Goal: Communication & Community: Answer question/provide support

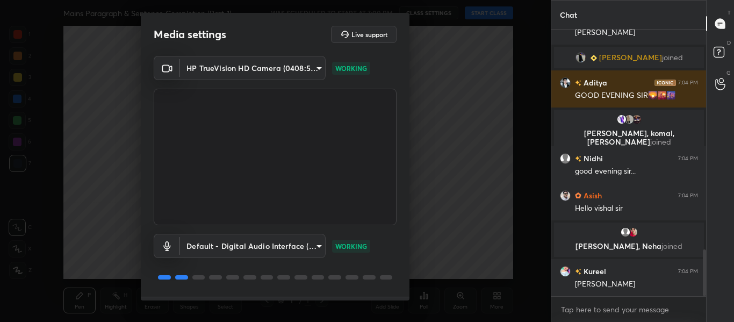
scroll to position [1256, 0]
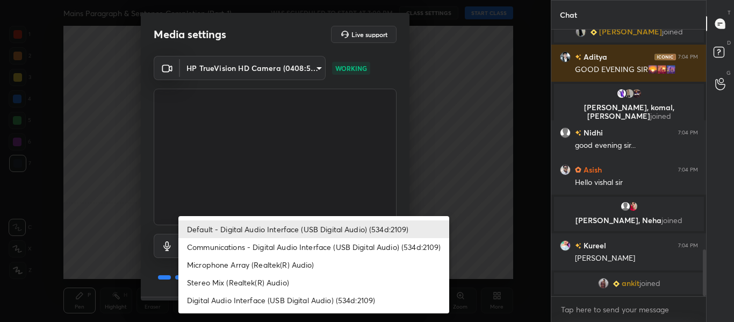
click at [273, 251] on body "1 2 3 4 5 6 7 C X Z C X Z E E Erase all H H Mains Paragraph & Sentence Completi…" at bounding box center [367, 161] width 734 height 322
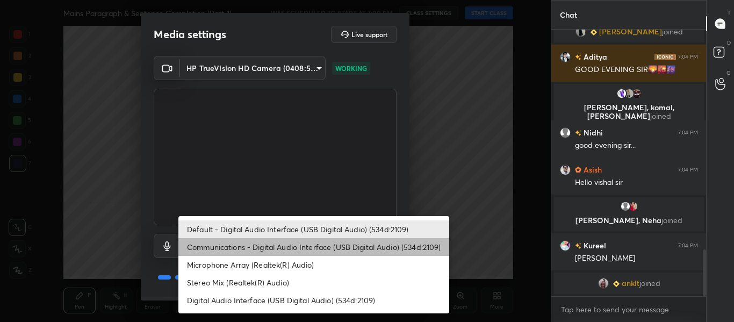
click at [289, 247] on li "Communications - Digital Audio Interface (USB Digital Audio) (534d:2109)" at bounding box center [313, 247] width 271 height 18
type input "communications"
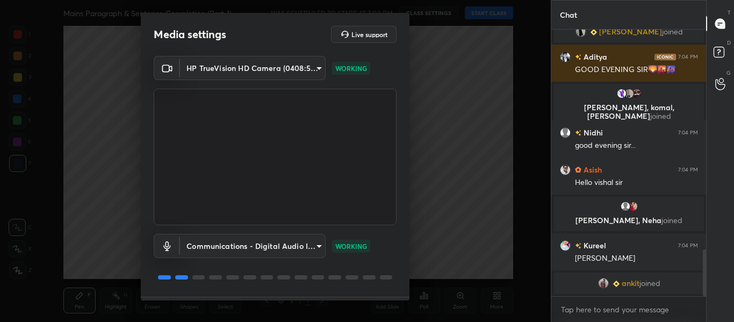
scroll to position [31, 0]
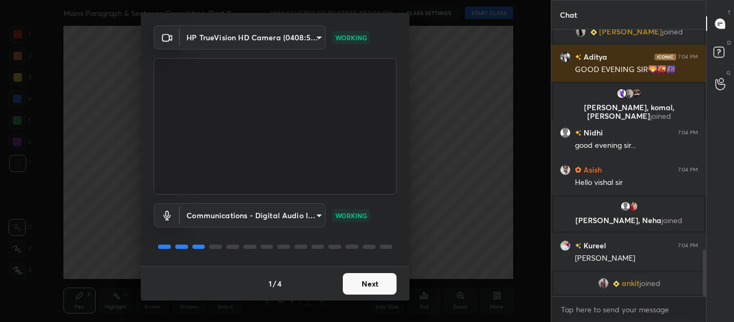
click at [349, 286] on button "Next" at bounding box center [370, 283] width 54 height 21
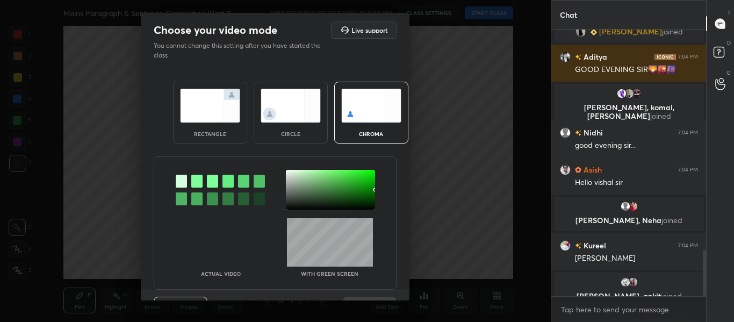
click at [181, 83] on div "rectangle" at bounding box center [210, 113] width 74 height 62
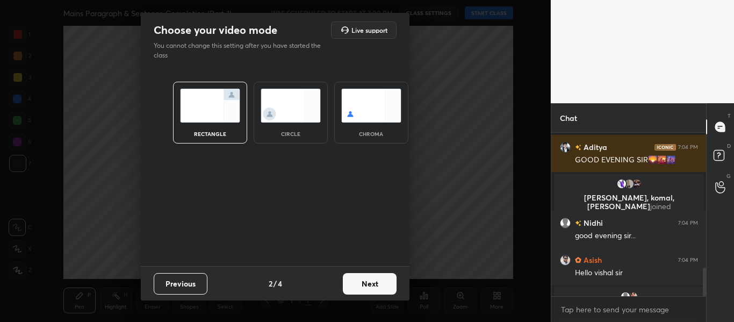
click at [371, 289] on button "Next" at bounding box center [370, 283] width 54 height 21
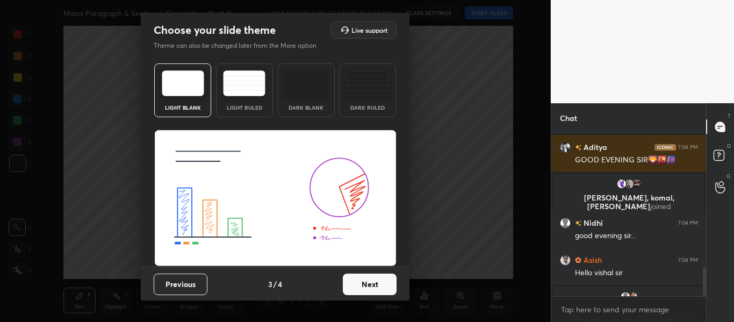
click at [371, 289] on button "Next" at bounding box center [370, 283] width 54 height 21
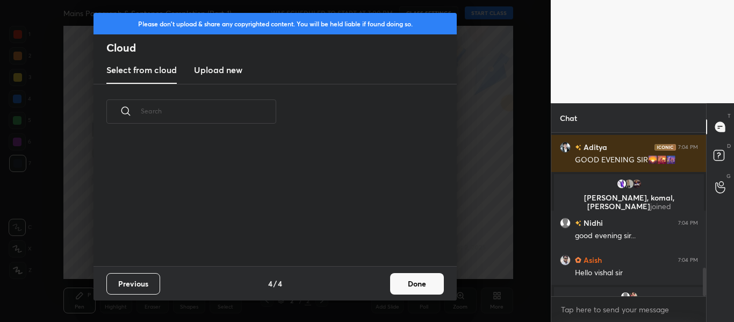
click at [416, 286] on button "Done" at bounding box center [417, 283] width 54 height 21
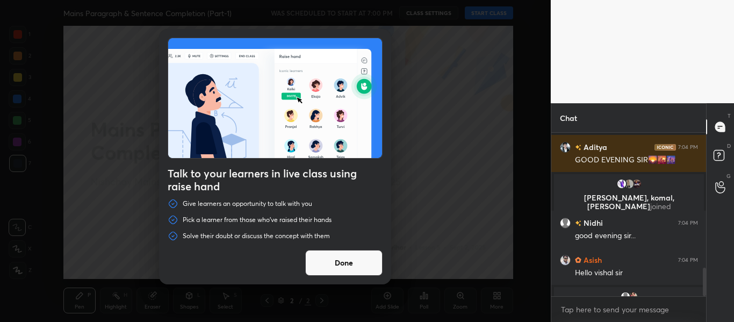
click at [352, 264] on button "Done" at bounding box center [343, 263] width 77 height 26
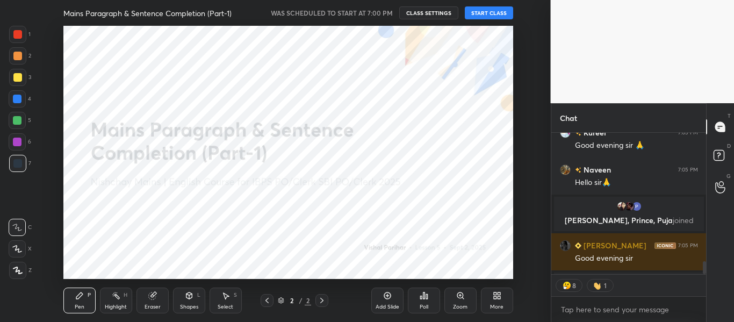
scroll to position [1666, 0]
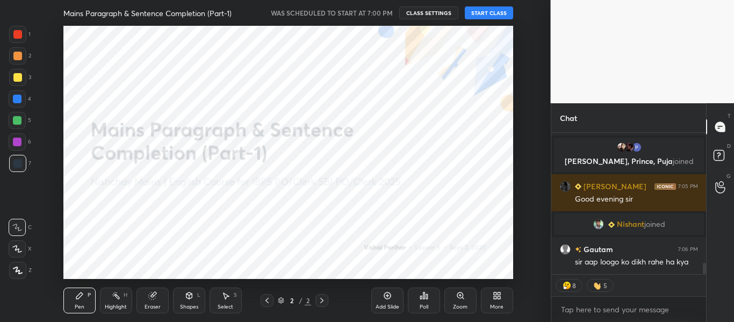
click at [495, 11] on button "START CLASS" at bounding box center [489, 12] width 48 height 13
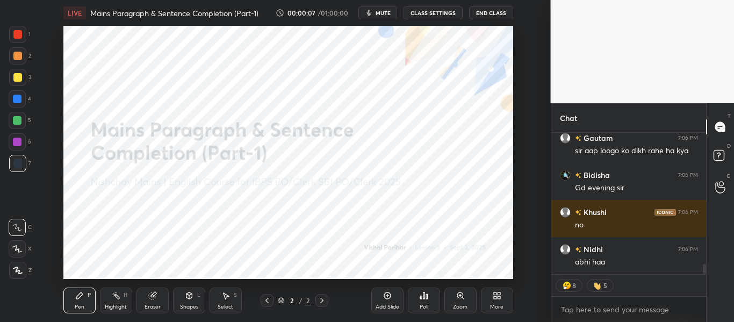
scroll to position [1803, 0]
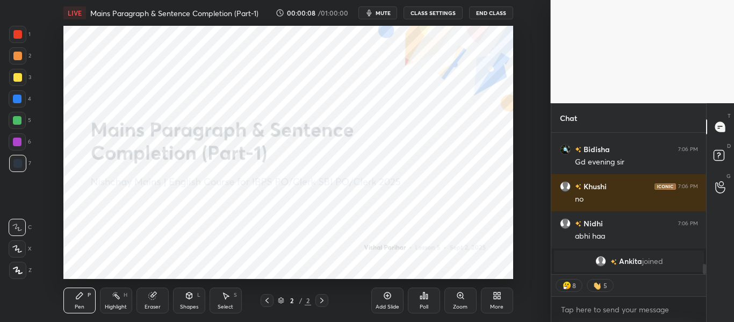
type textarea "x"
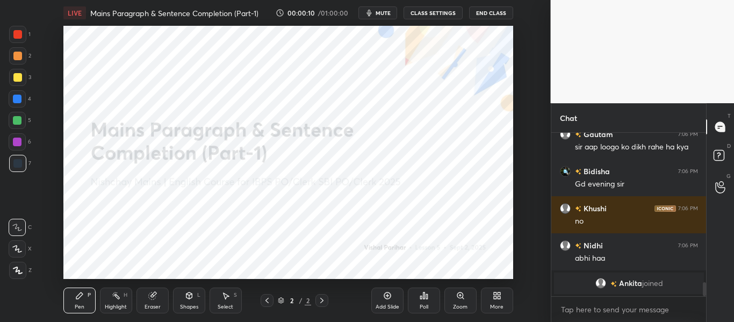
click at [426, 13] on button "CLASS SETTINGS" at bounding box center [432, 12] width 59 height 13
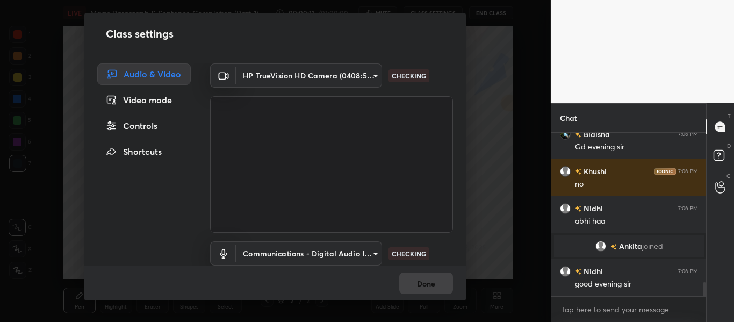
scroll to position [1752, 0]
click at [336, 241] on div "Communications - Digital Audio Interface (USB Digital Audio) (534d:2109) commun…" at bounding box center [331, 268] width 243 height 71
click at [336, 254] on body "1 2 3 4 5 6 7 C X Z C X Z E E Erase all H H LIVE Mains Paragraph & Sentence Com…" at bounding box center [367, 161] width 734 height 322
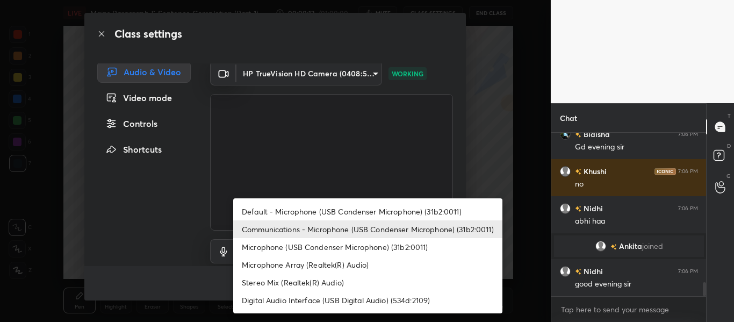
click at [356, 212] on li "Default - Microphone (USB Condenser Microphone) (31b2:0011)" at bounding box center [367, 212] width 269 height 18
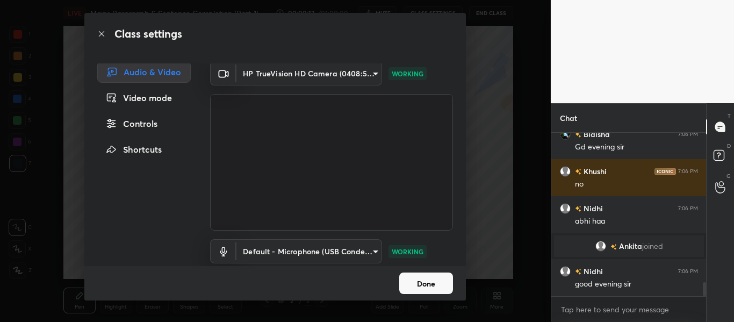
click at [351, 246] on body "1 2 3 4 5 6 7 C X Z C X Z E E Erase all H H LIVE Mains Paragraph & Sentence Com…" at bounding box center [367, 161] width 734 height 322
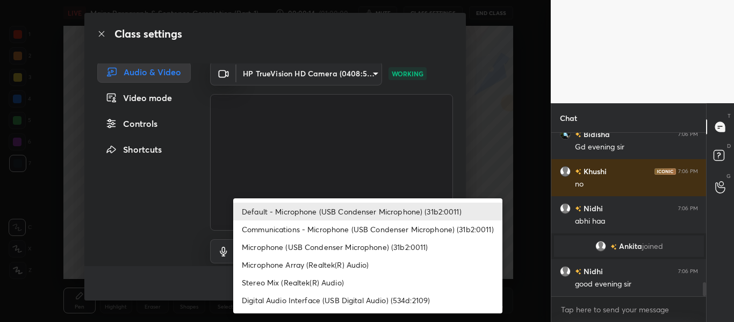
click at [354, 227] on li "Communications - Microphone (USB Condenser Microphone) (31b2:0011)" at bounding box center [367, 229] width 269 height 18
type input "communications"
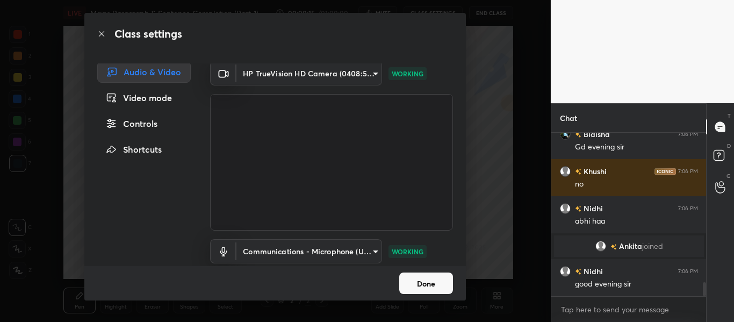
scroll to position [41, 0]
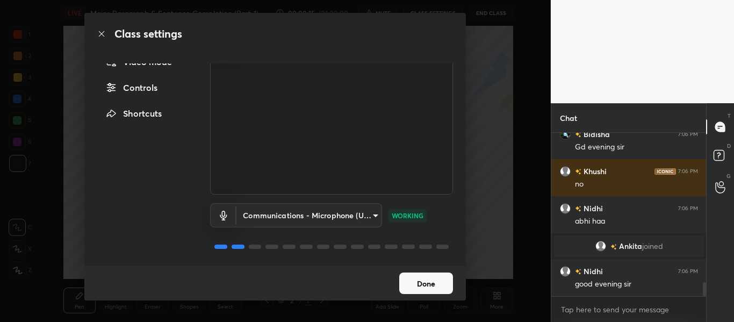
click at [421, 285] on button "Done" at bounding box center [426, 282] width 54 height 21
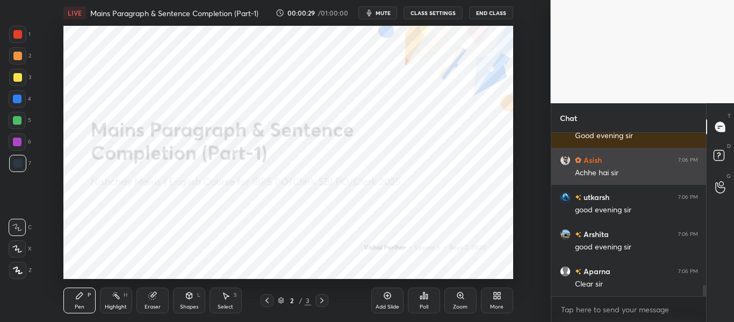
scroll to position [2197, 0]
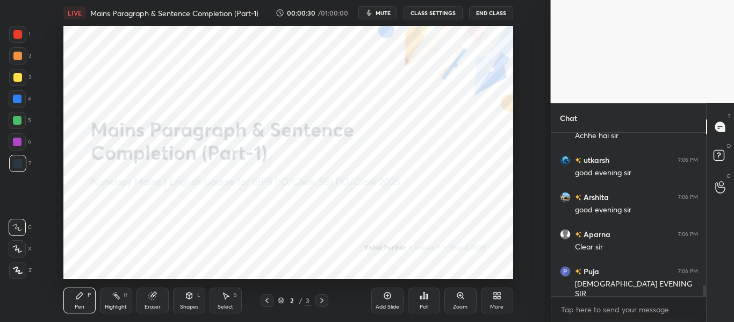
click at [19, 270] on icon at bounding box center [17, 270] width 9 height 6
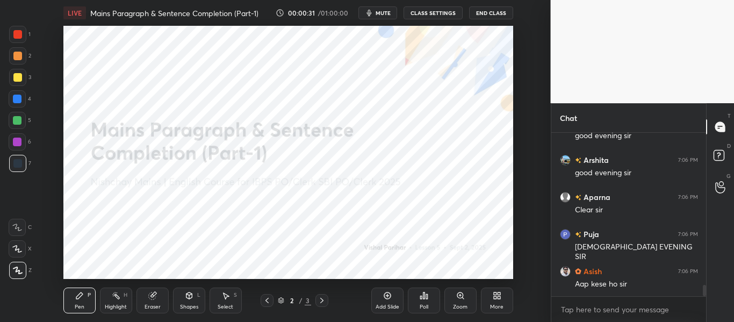
click at [16, 31] on div at bounding box center [17, 34] width 9 height 9
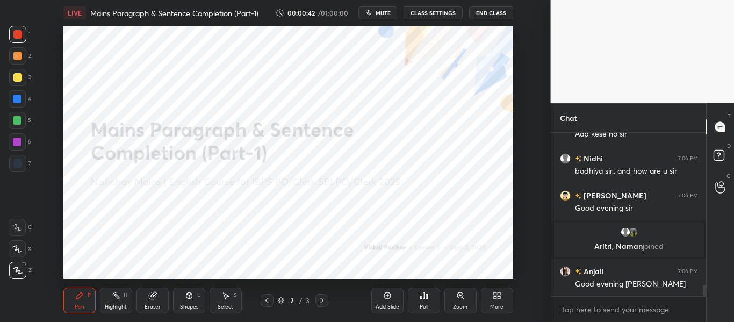
scroll to position [2289, 0]
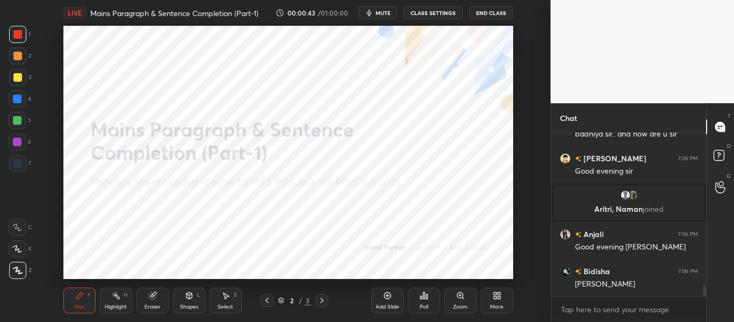
click at [424, 296] on icon at bounding box center [424, 295] width 2 height 6
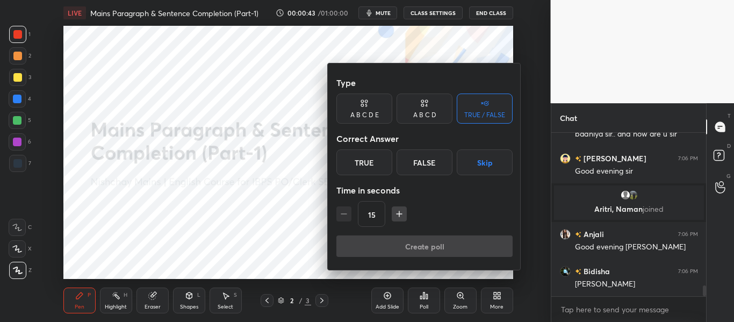
scroll to position [2326, 0]
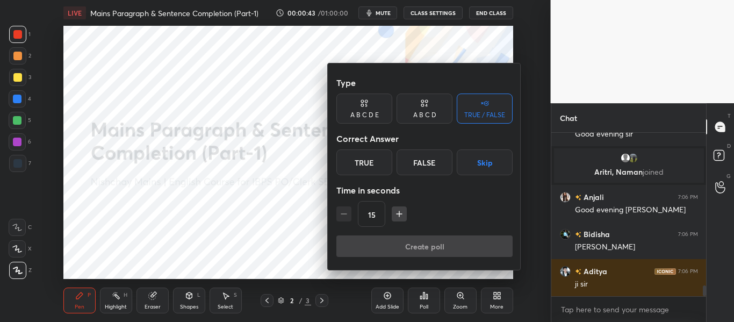
click at [474, 153] on button "Skip" at bounding box center [485, 162] width 56 height 26
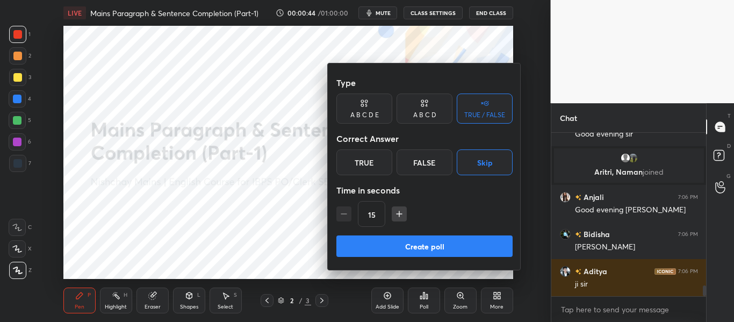
click at [463, 245] on button "Create poll" at bounding box center [424, 245] width 176 height 21
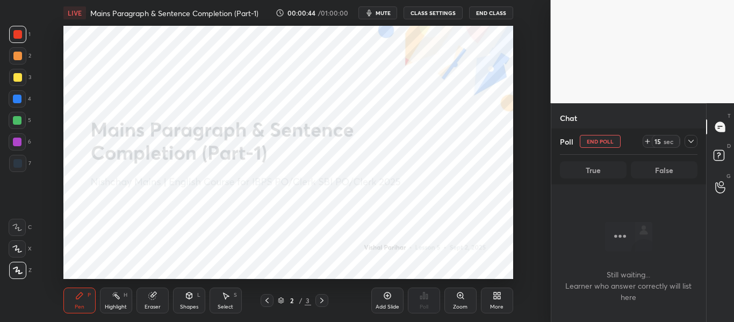
scroll to position [105, 152]
click at [692, 142] on icon at bounding box center [691, 141] width 9 height 9
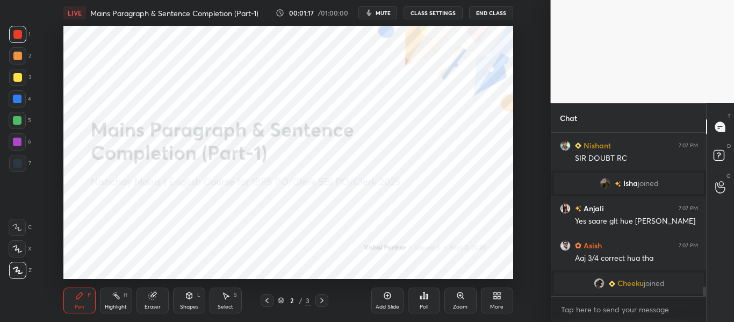
click at [390, 301] on div "Add Slide" at bounding box center [387, 300] width 32 height 26
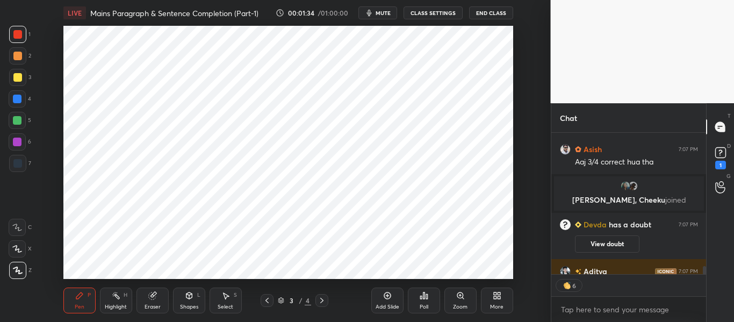
click at [185, 301] on div "Shapes L" at bounding box center [189, 300] width 32 height 26
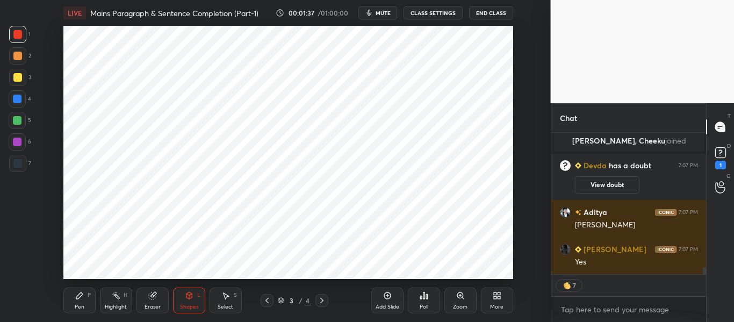
click at [76, 302] on div "Pen P" at bounding box center [79, 300] width 32 height 26
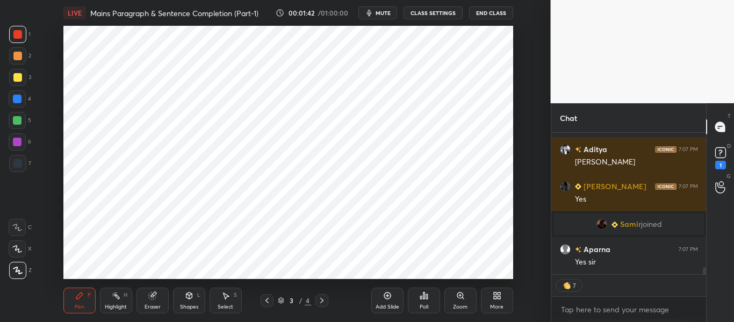
click at [19, 98] on div at bounding box center [17, 99] width 9 height 9
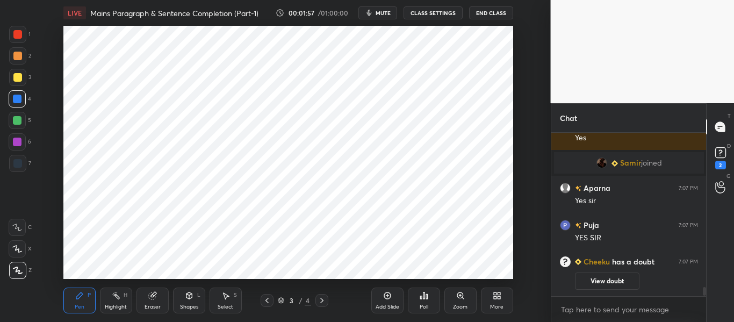
scroll to position [2830, 0]
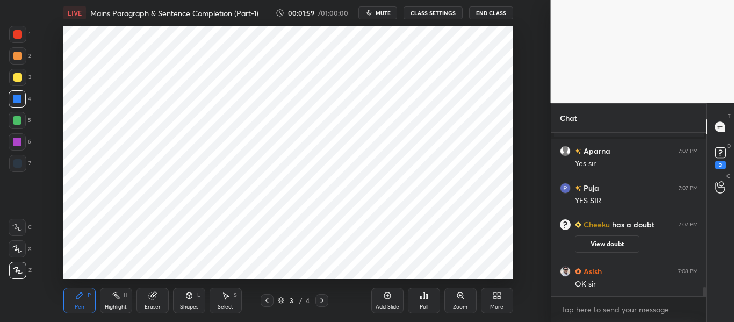
click at [607, 247] on button "View doubt" at bounding box center [607, 243] width 64 height 17
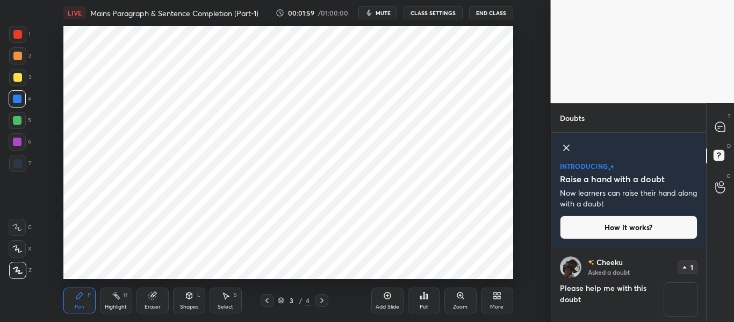
scroll to position [34, 0]
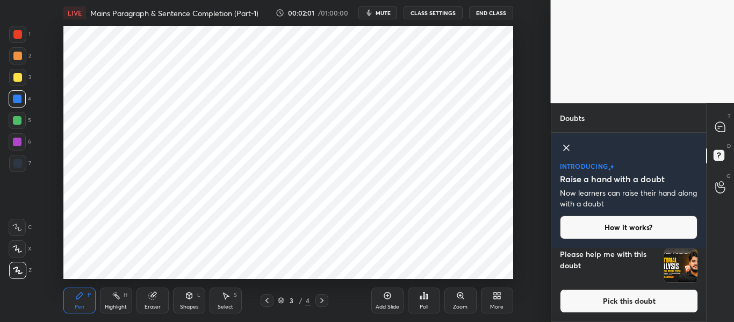
click at [676, 261] on img "grid" at bounding box center [680, 265] width 33 height 33
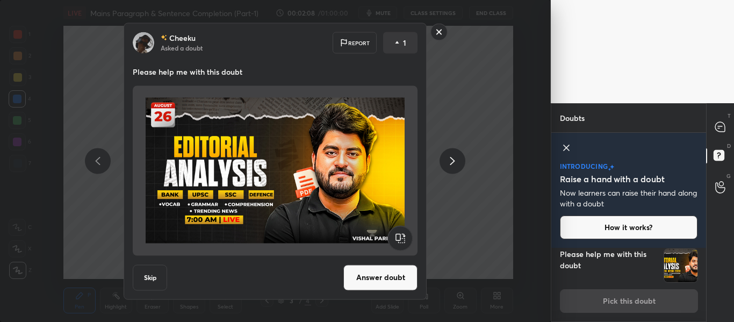
click at [435, 33] on rect at bounding box center [439, 32] width 17 height 17
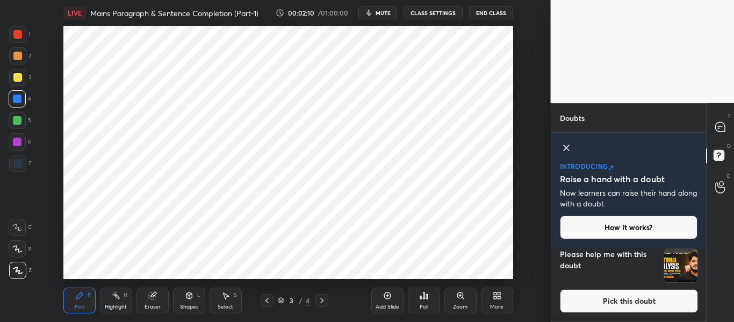
click at [566, 144] on icon at bounding box center [566, 147] width 13 height 13
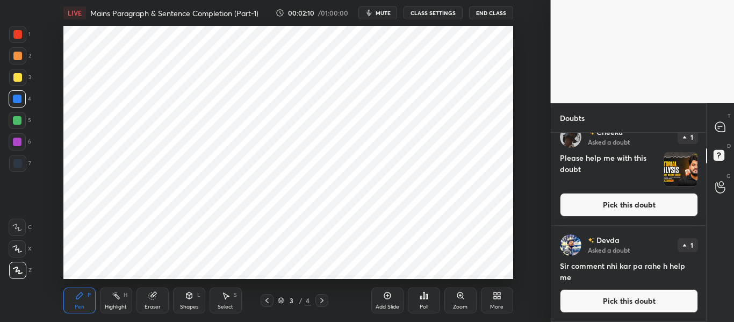
scroll to position [15, 0]
click at [617, 206] on button "Pick this doubt" at bounding box center [629, 205] width 138 height 24
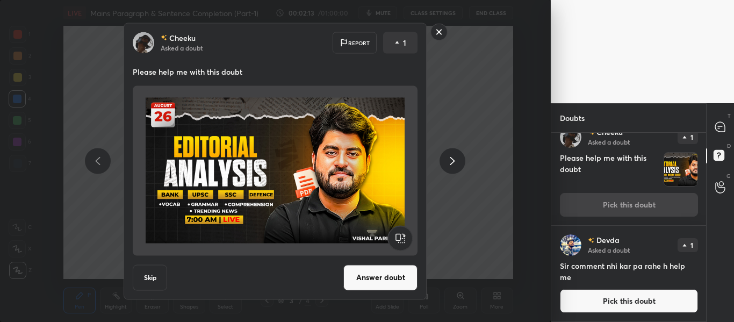
scroll to position [0, 0]
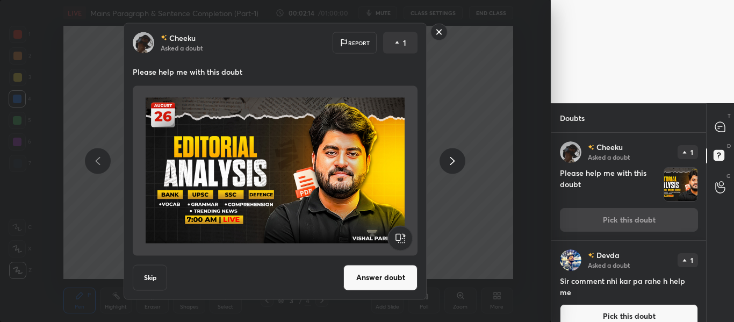
click at [398, 277] on button "Answer doubt" at bounding box center [380, 277] width 74 height 26
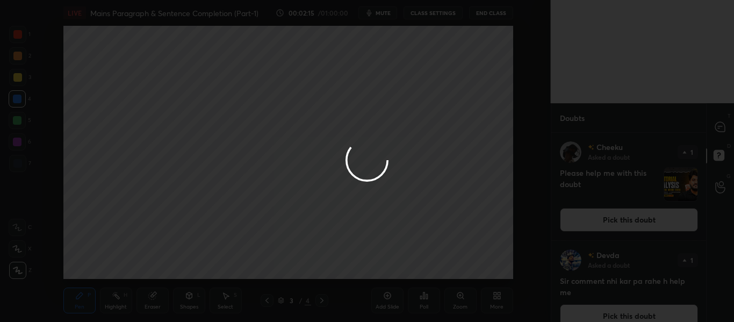
click at [716, 127] on div at bounding box center [367, 161] width 734 height 322
click at [717, 128] on div at bounding box center [367, 161] width 734 height 322
click at [718, 128] on div at bounding box center [367, 161] width 734 height 322
click at [717, 130] on icon at bounding box center [720, 127] width 10 height 10
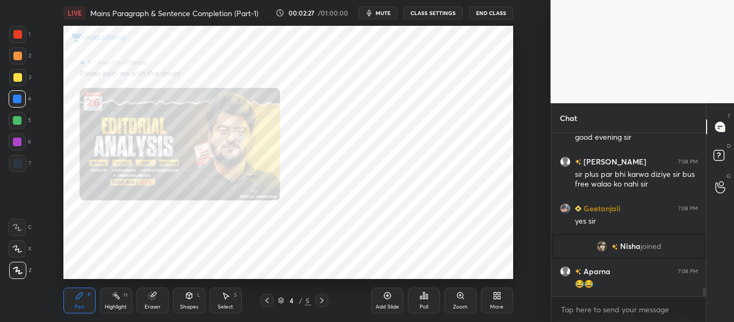
scroll to position [2925, 0]
click at [459, 298] on icon at bounding box center [460, 295] width 6 height 6
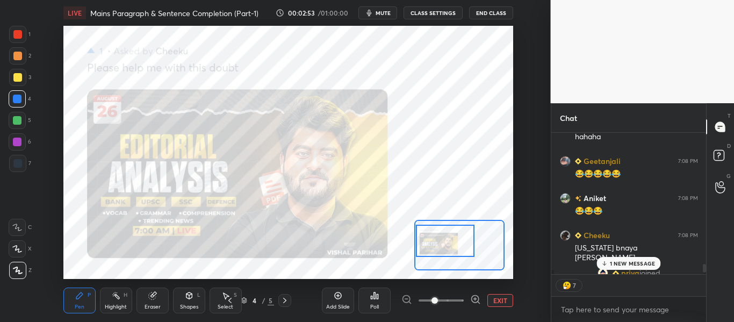
scroll to position [3638, 0]
click at [644, 266] on p "2 NEW MESSAGES" at bounding box center [632, 263] width 49 height 6
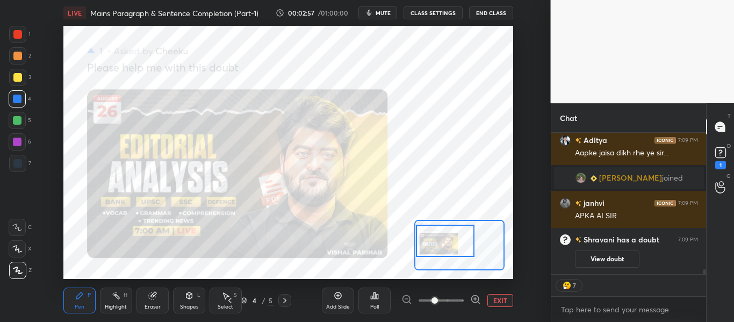
scroll to position [3710, 0]
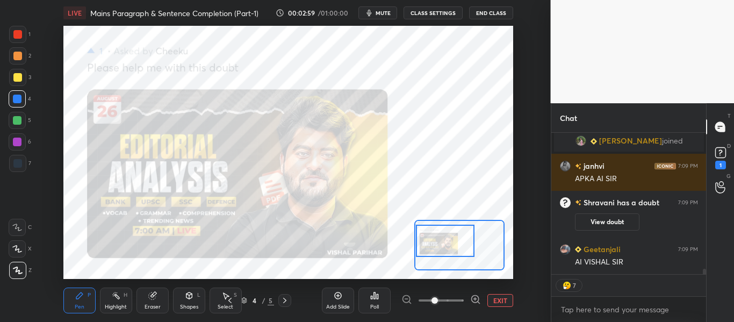
type textarea "x"
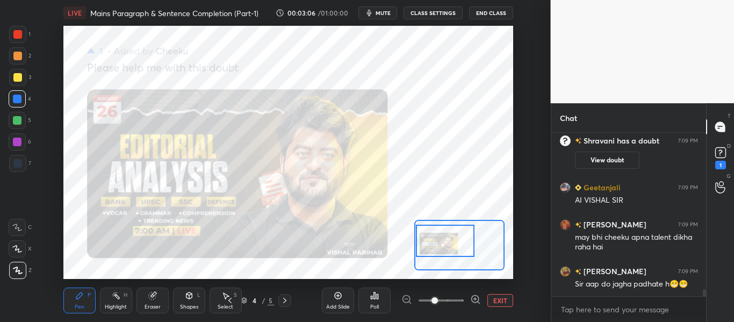
scroll to position [3809, 0]
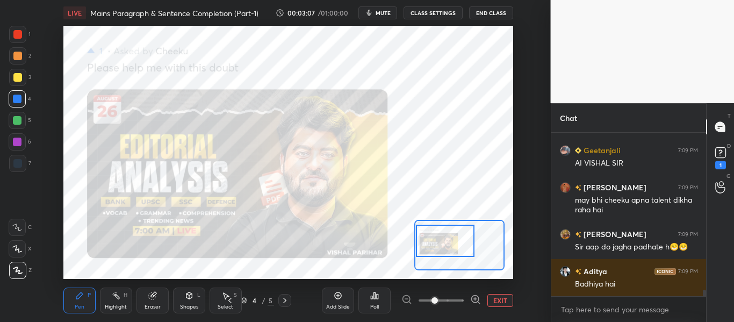
click at [431, 299] on span at bounding box center [434, 300] width 6 height 6
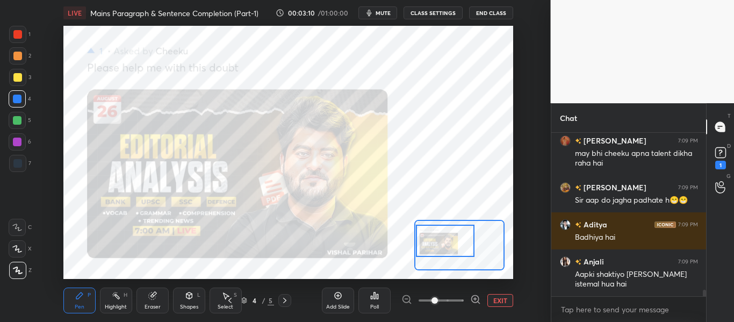
click at [17, 38] on div at bounding box center [17, 34] width 9 height 9
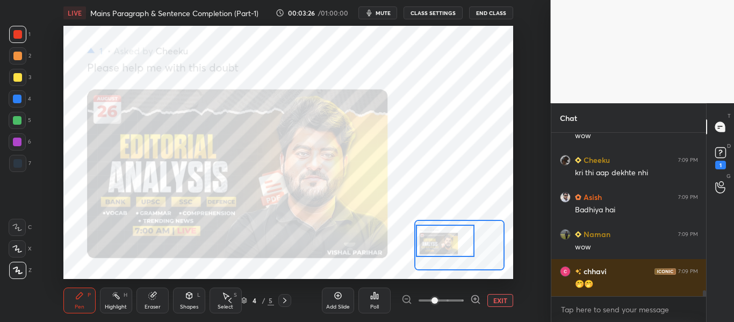
scroll to position [4189, 0]
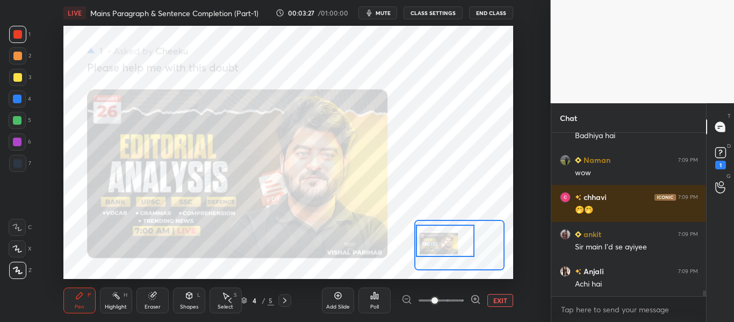
click at [499, 297] on button "EXIT" at bounding box center [500, 300] width 26 height 13
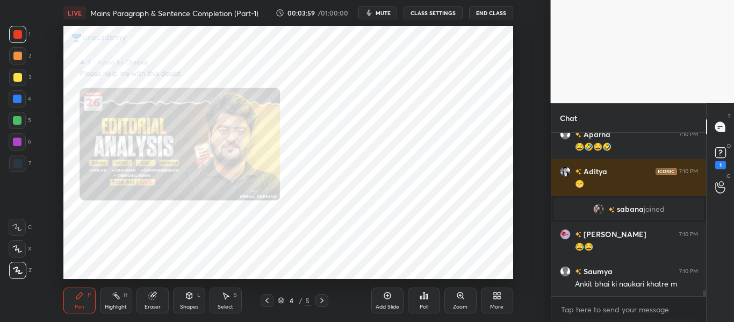
scroll to position [4489, 0]
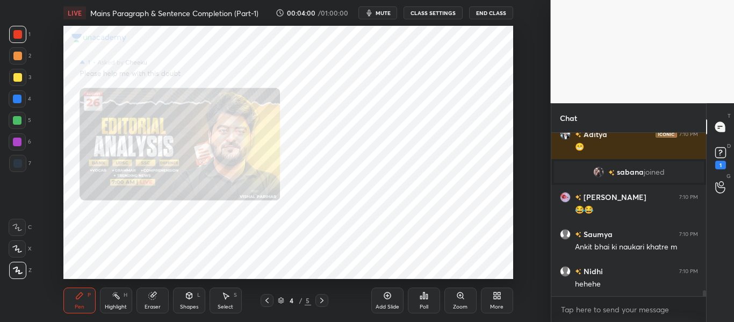
click at [390, 295] on icon at bounding box center [387, 295] width 9 height 9
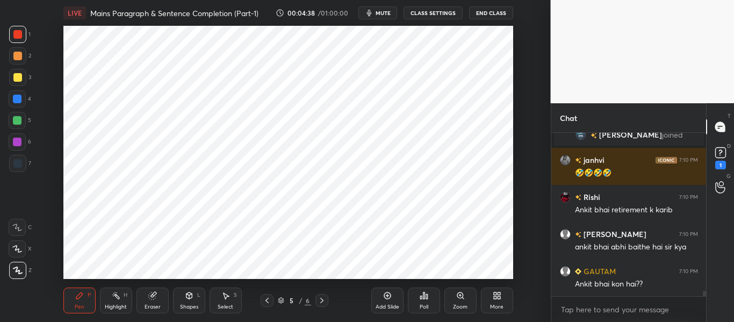
scroll to position [4672, 0]
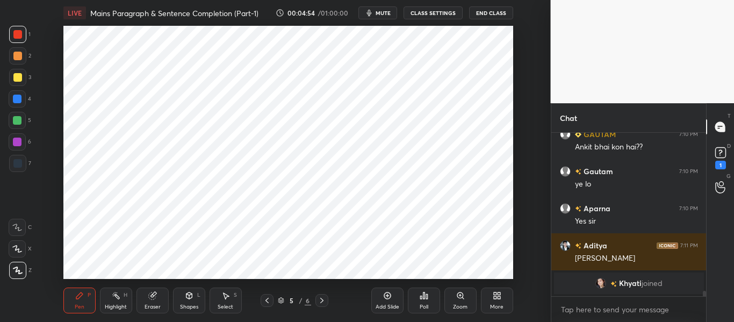
click at [497, 293] on icon at bounding box center [497, 295] width 9 height 9
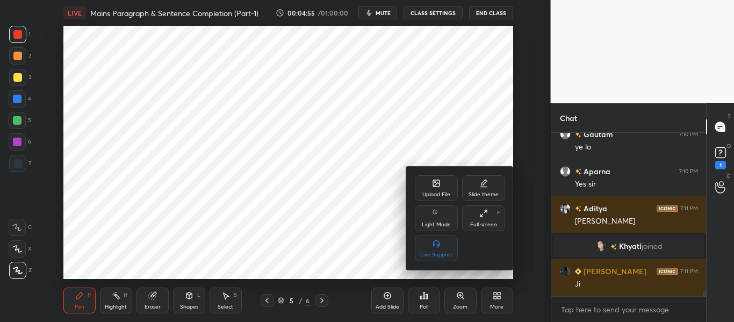
click at [428, 188] on div "Upload File" at bounding box center [436, 188] width 43 height 26
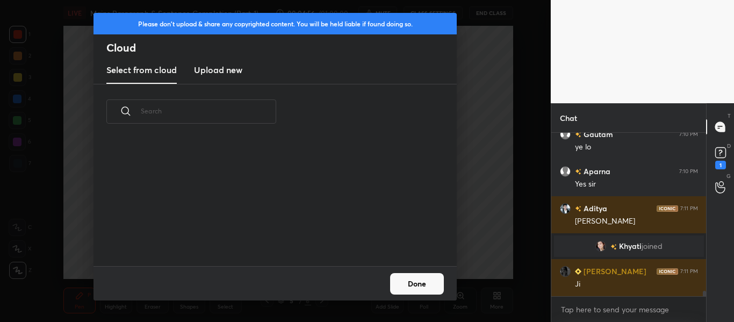
scroll to position [127, 345]
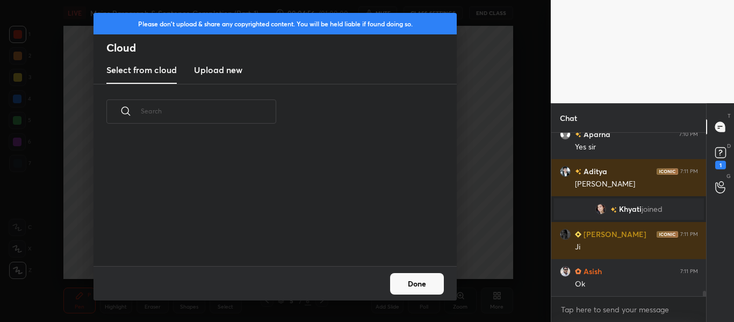
click at [224, 74] on h3 "Upload new" at bounding box center [218, 69] width 48 height 13
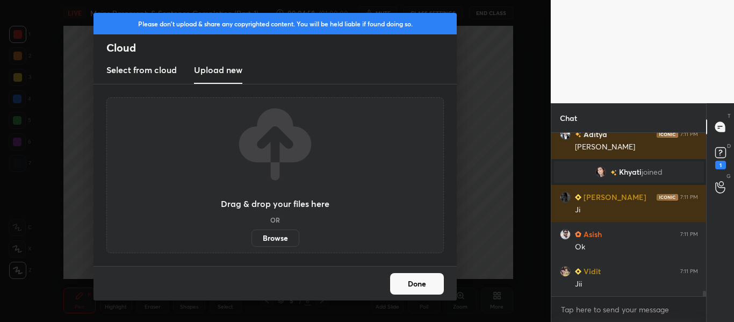
scroll to position [4869, 0]
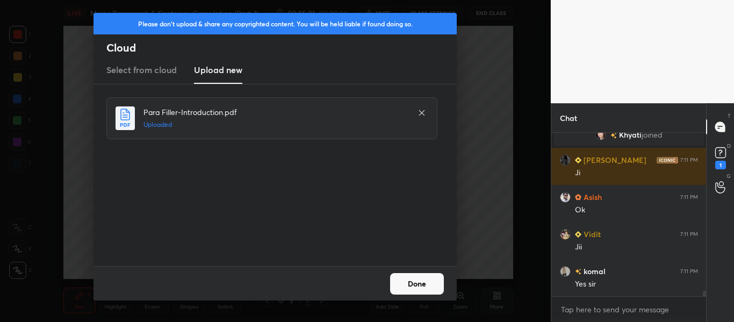
click at [422, 280] on button "Done" at bounding box center [417, 283] width 54 height 21
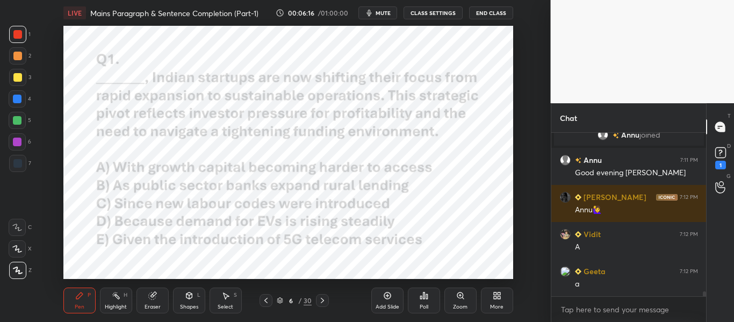
scroll to position [5142, 0]
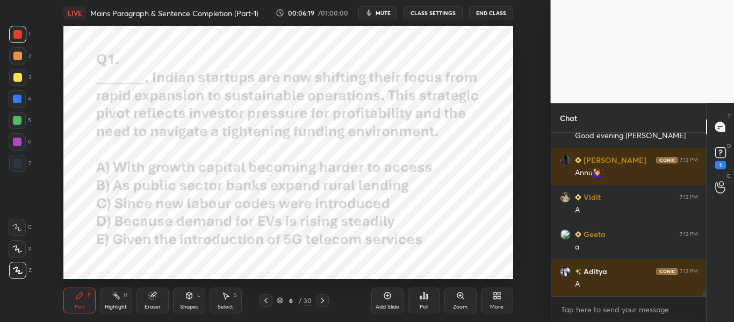
click at [16, 100] on div at bounding box center [17, 99] width 9 height 9
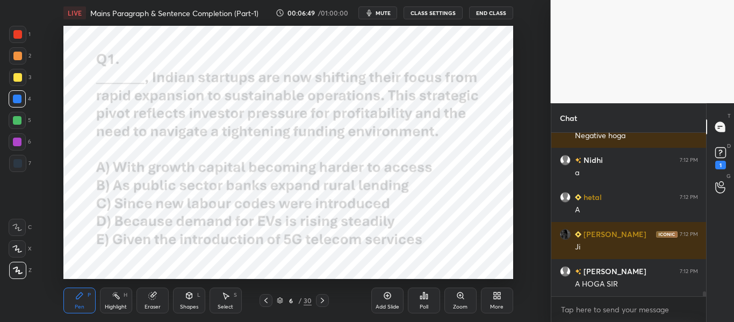
scroll to position [5476, 0]
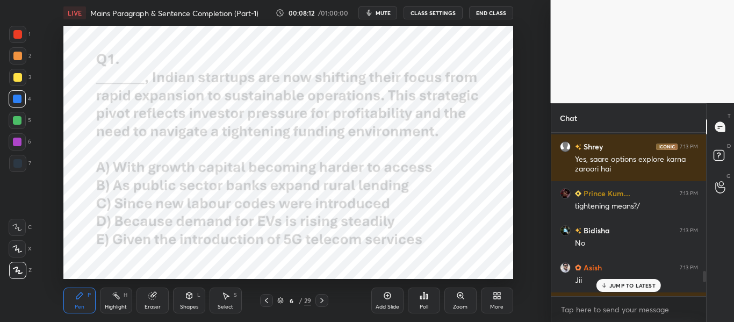
scroll to position [2021, 0]
click at [316, 299] on div at bounding box center [321, 300] width 13 height 13
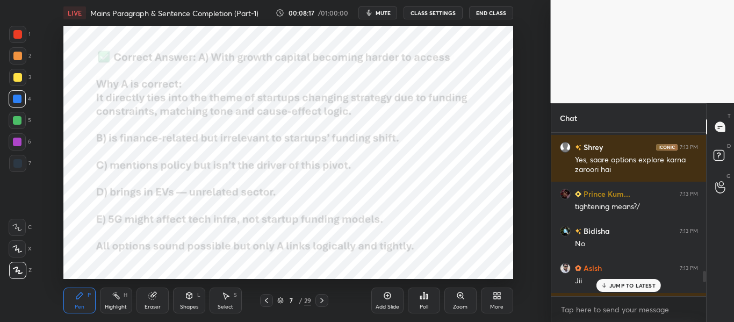
click at [316, 299] on div at bounding box center [321, 300] width 13 height 13
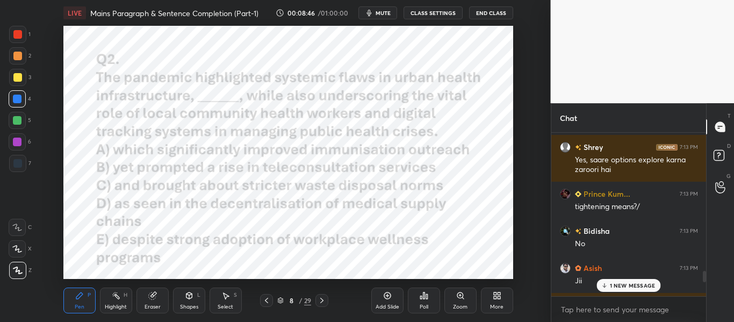
click at [606, 285] on icon at bounding box center [604, 285] width 7 height 6
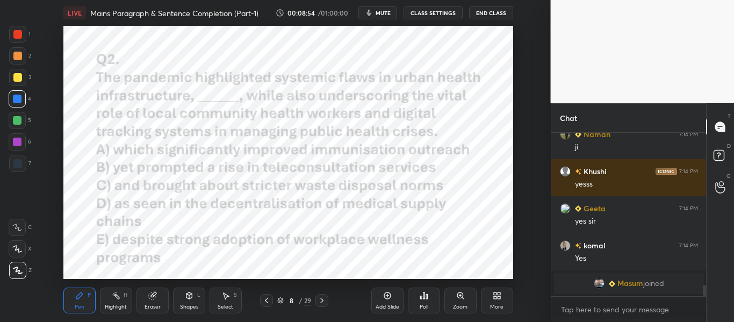
click at [414, 295] on div "Poll" at bounding box center [424, 300] width 32 height 26
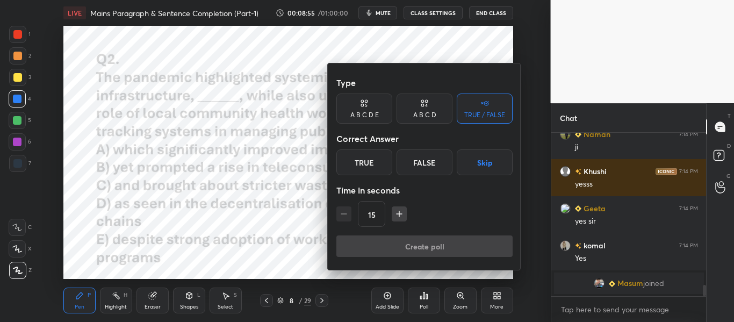
click at [373, 108] on div "A B C D E" at bounding box center [364, 108] width 56 height 30
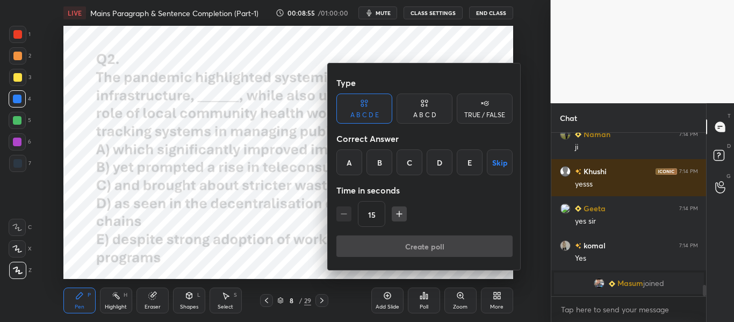
click at [386, 163] on div "B" at bounding box center [379, 162] width 26 height 26
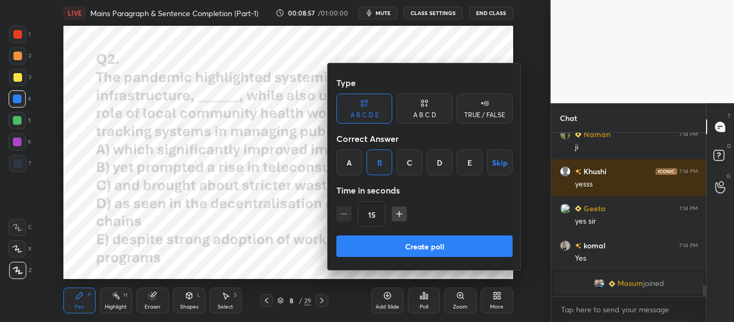
click at [473, 243] on button "Create poll" at bounding box center [424, 245] width 176 height 21
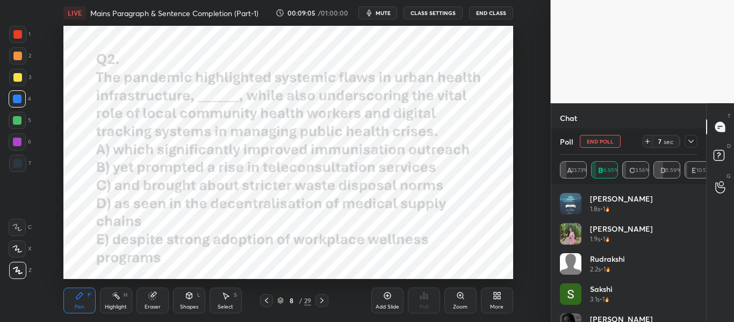
scroll to position [2347, 0]
click at [692, 143] on icon at bounding box center [691, 141] width 9 height 9
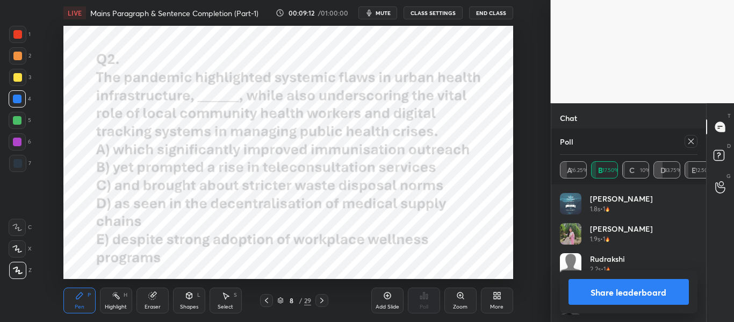
scroll to position [126, 134]
click at [692, 140] on icon at bounding box center [690, 141] width 5 height 5
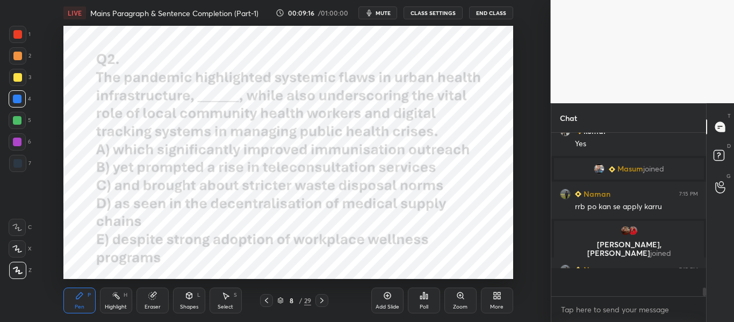
scroll to position [2245, 0]
click at [20, 34] on div at bounding box center [17, 34] width 9 height 9
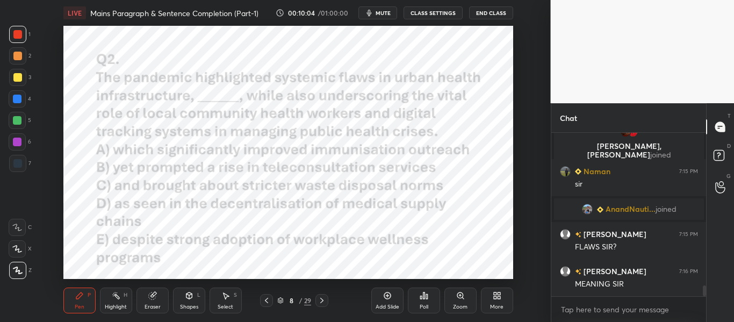
scroll to position [2372, 0]
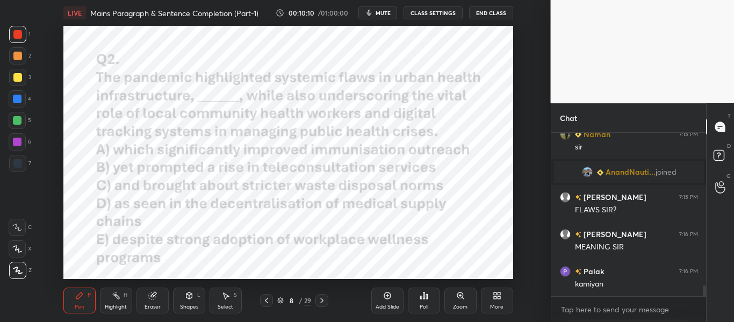
click at [19, 100] on div at bounding box center [17, 99] width 9 height 9
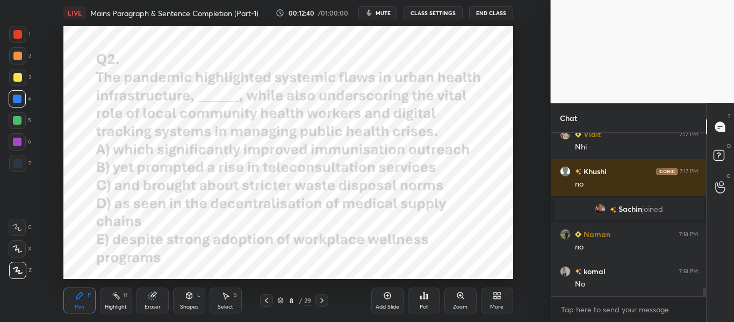
scroll to position [2994, 0]
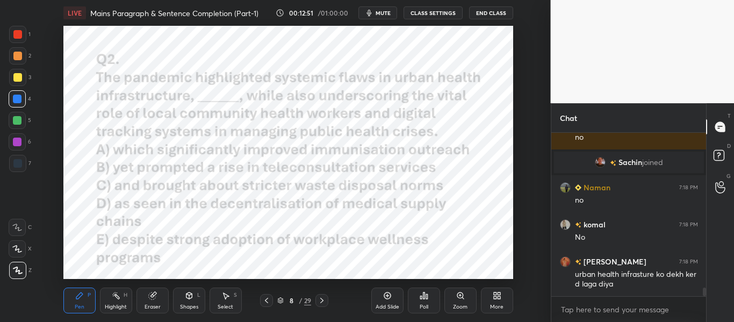
click at [20, 34] on div at bounding box center [17, 34] width 9 height 9
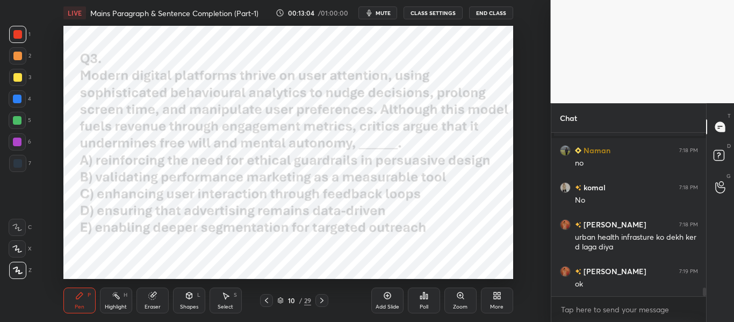
scroll to position [3068, 0]
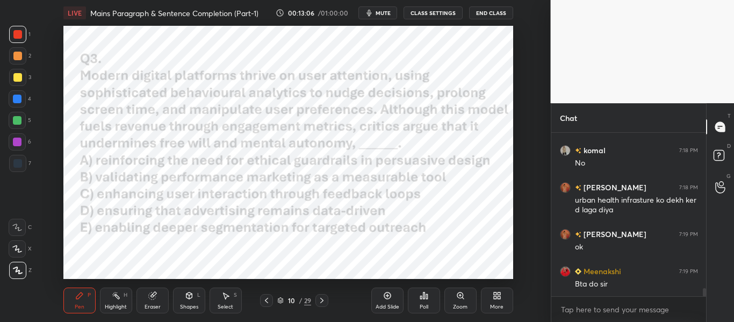
click at [53, 9] on div "LIVE Mains Paragraph & Sentence Completion (Part-1) 00:13:06 / 01:00:00 mute CL…" at bounding box center [288, 161] width 508 height 322
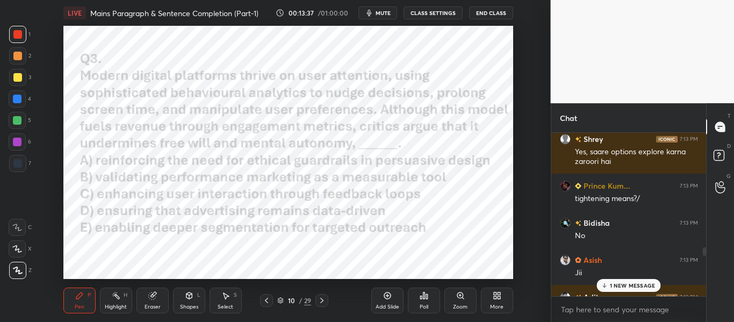
scroll to position [1923, 0]
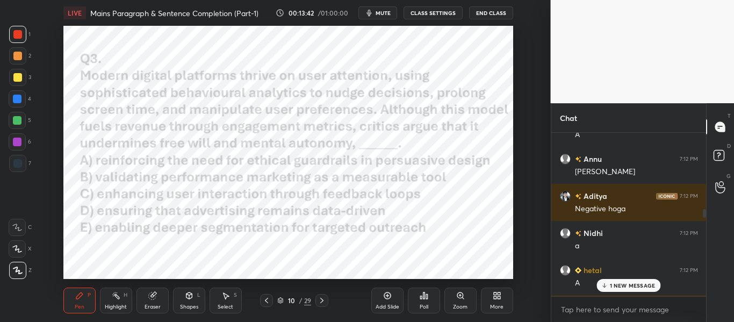
click at [617, 283] on p "1 NEW MESSAGE" at bounding box center [633, 285] width 46 height 6
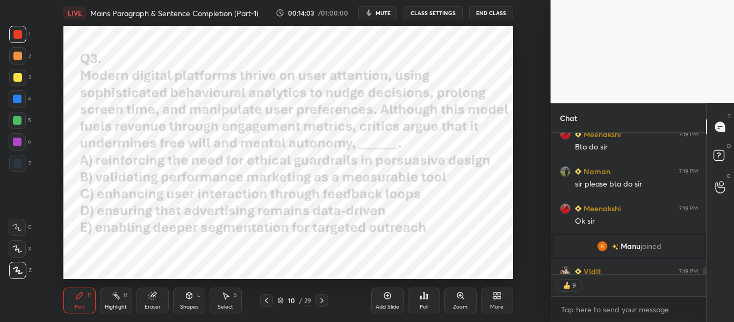
scroll to position [3173, 0]
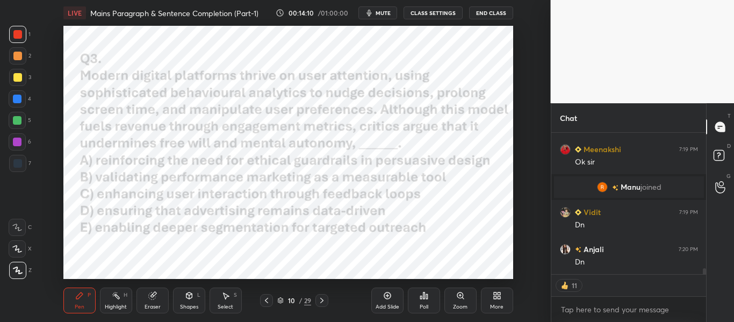
click at [426, 302] on div "Poll" at bounding box center [424, 300] width 32 height 26
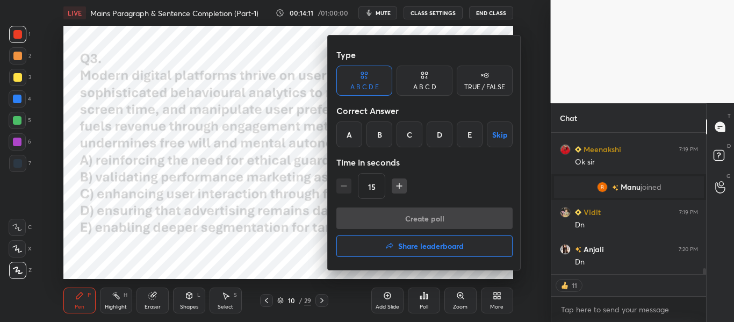
click at [335, 132] on div "Type A B C D E A B C D TRUE / FALSE Correct Answer A B C D E Skip Time in secon…" at bounding box center [424, 152] width 193 height 234
click at [354, 142] on div "A" at bounding box center [349, 134] width 26 height 26
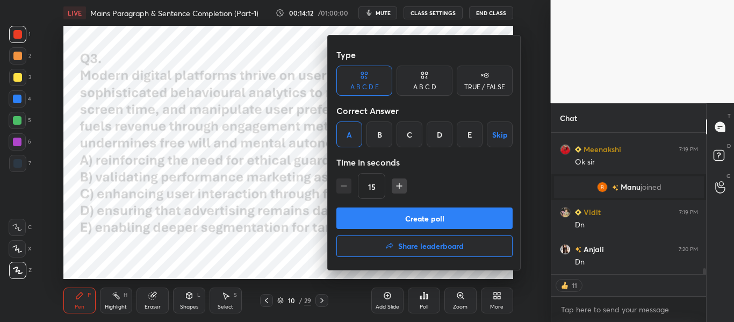
click at [437, 217] on button "Create poll" at bounding box center [424, 217] width 176 height 21
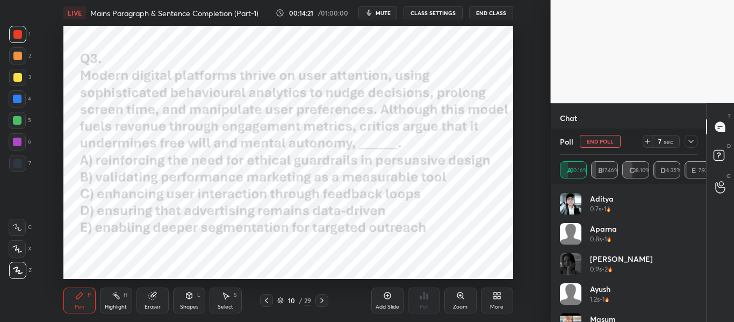
scroll to position [3263, 0]
click at [52, 10] on div "LIVE Mains Paragraph & Sentence Completion (Part-1) 00:14:23 / 01:00:00 mute CL…" at bounding box center [288, 161] width 508 height 322
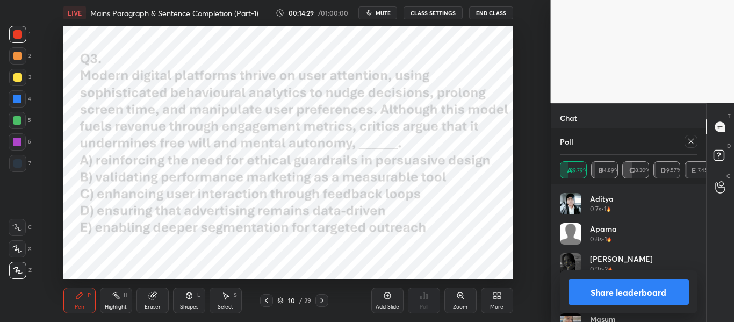
click at [686, 144] on div at bounding box center [690, 141] width 13 height 13
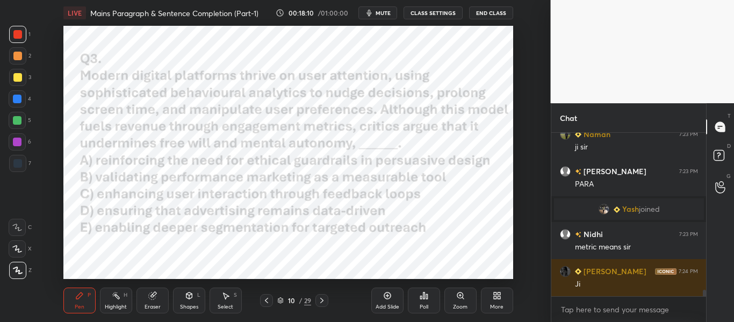
scroll to position [4011, 0]
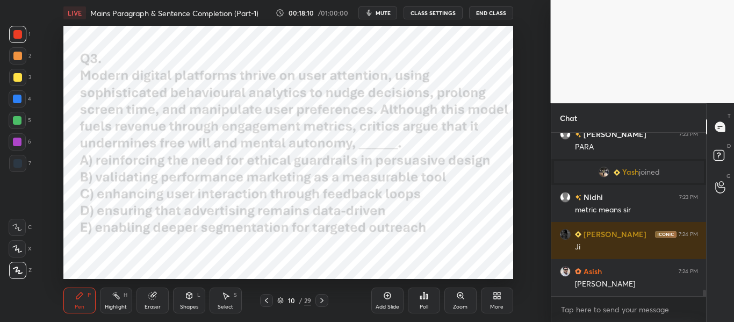
click at [390, 300] on div "Add Slide" at bounding box center [387, 300] width 32 height 26
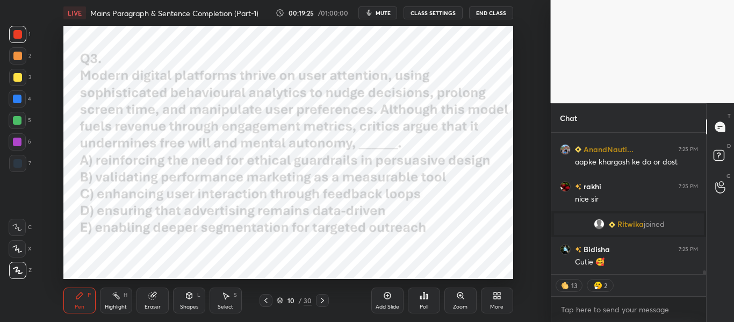
scroll to position [5350, 0]
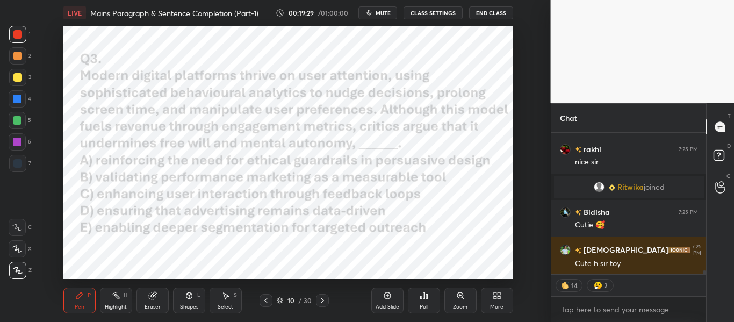
click at [17, 99] on div at bounding box center [17, 99] width 9 height 9
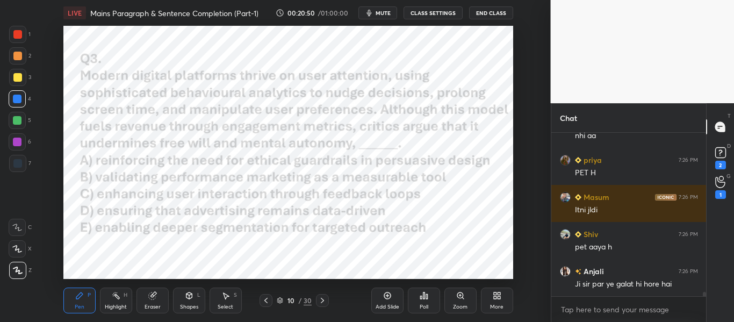
scroll to position [5885, 0]
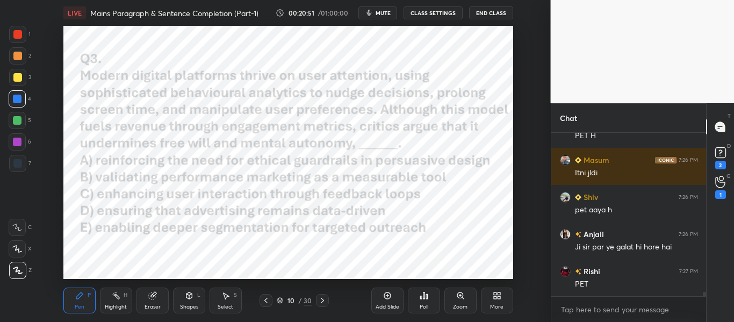
click at [495, 271] on div "Add Slide Poll Zoom More" at bounding box center [442, 300] width 142 height 60
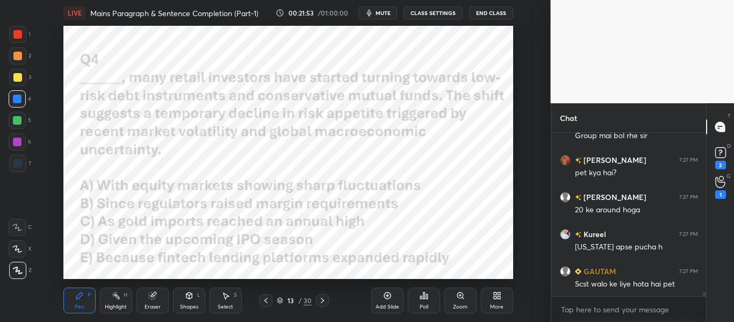
scroll to position [6144, 0]
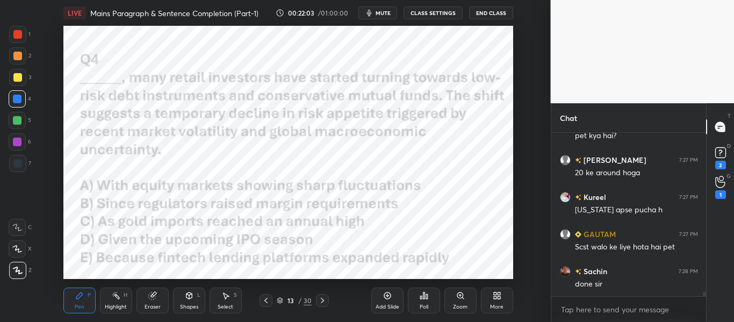
click at [378, 16] on span "mute" at bounding box center [383, 13] width 15 height 8
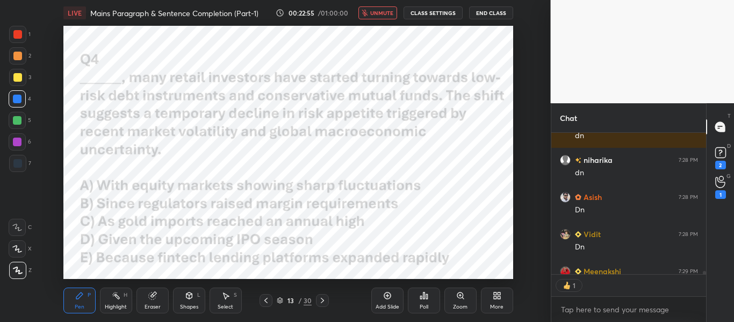
scroll to position [138, 152]
click at [383, 14] on span "unmute" at bounding box center [381, 13] width 23 height 8
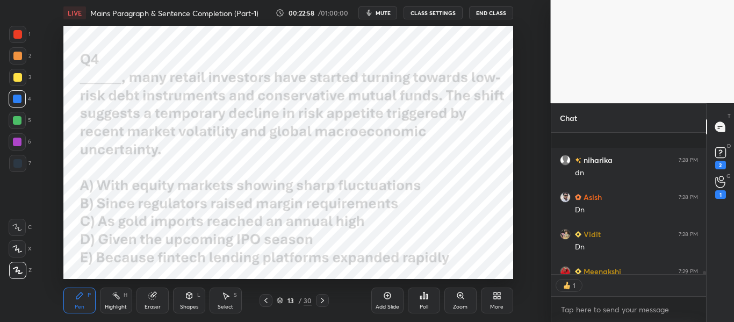
scroll to position [6537, 0]
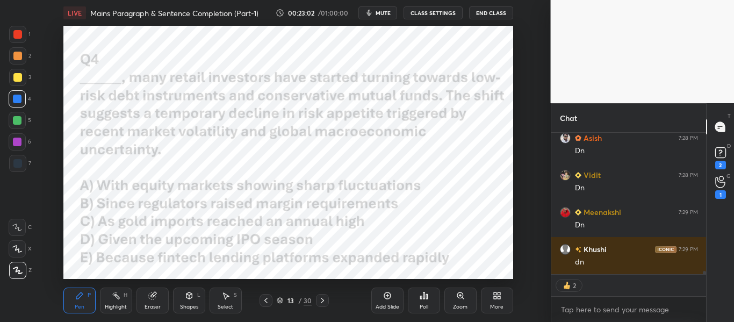
click at [420, 305] on div "Poll" at bounding box center [424, 306] width 9 height 5
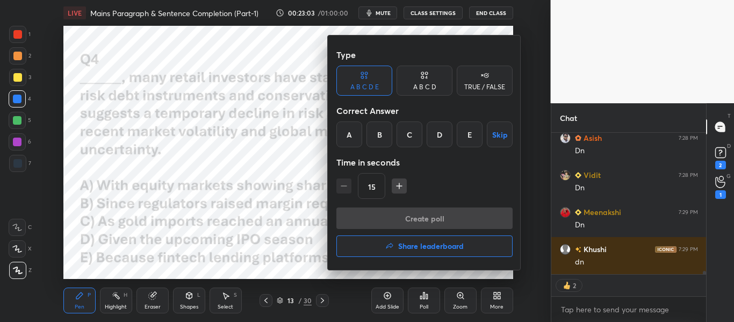
click at [351, 139] on div "A" at bounding box center [349, 134] width 26 height 26
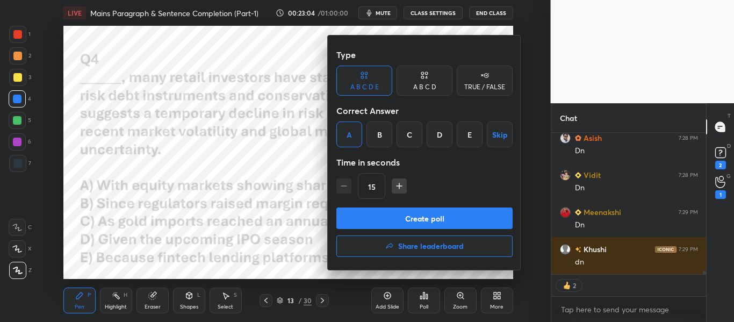
click at [413, 216] on button "Create poll" at bounding box center [424, 217] width 176 height 21
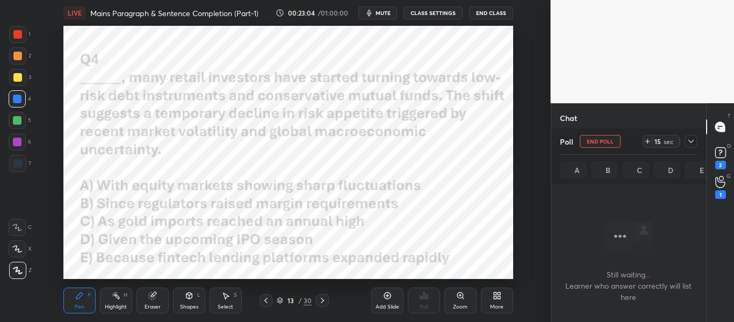
scroll to position [130, 152]
click at [694, 142] on icon at bounding box center [691, 141] width 9 height 9
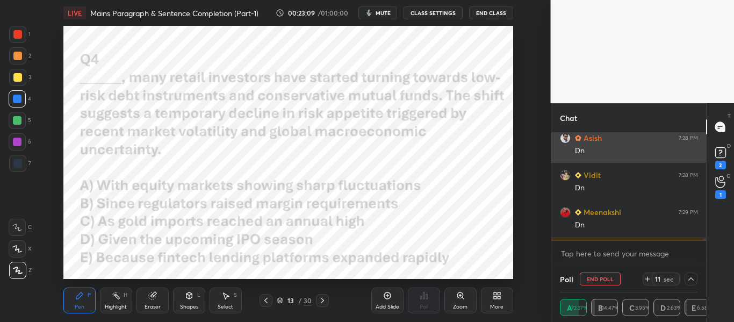
scroll to position [6571, 0]
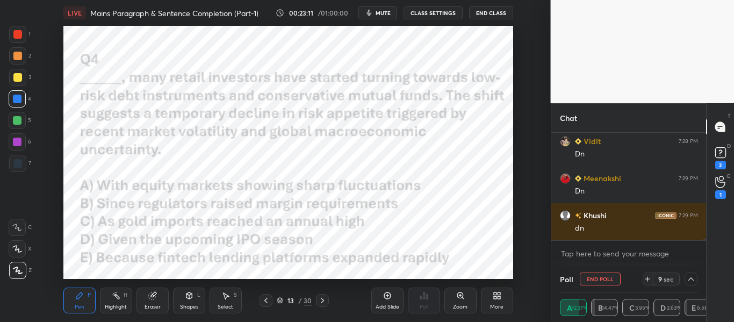
click at [15, 37] on div at bounding box center [17, 34] width 9 height 9
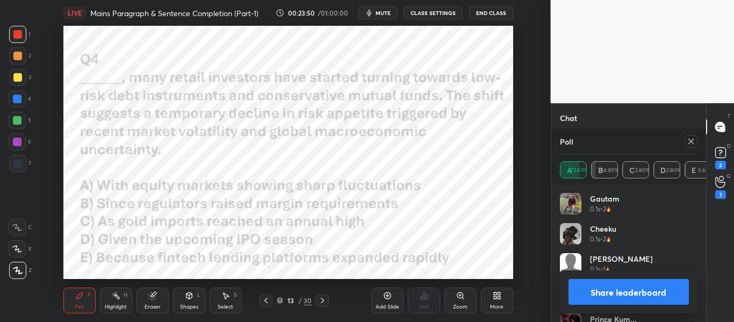
scroll to position [6729, 0]
click at [689, 144] on icon at bounding box center [691, 141] width 9 height 9
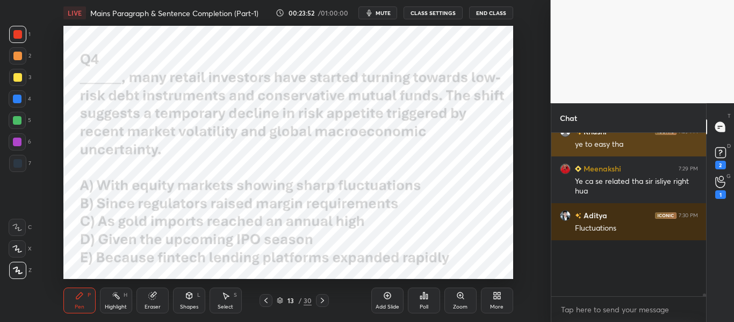
scroll to position [4, 4]
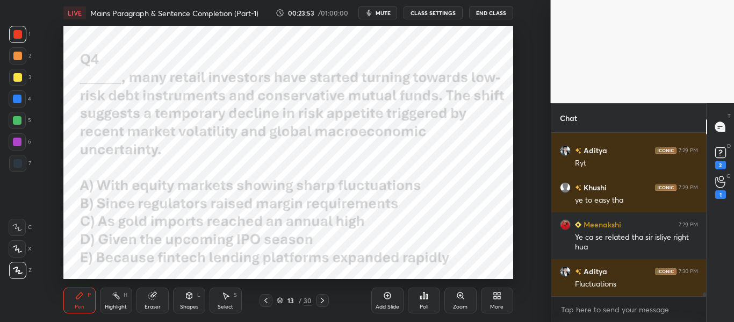
click at [21, 104] on div at bounding box center [17, 98] width 17 height 17
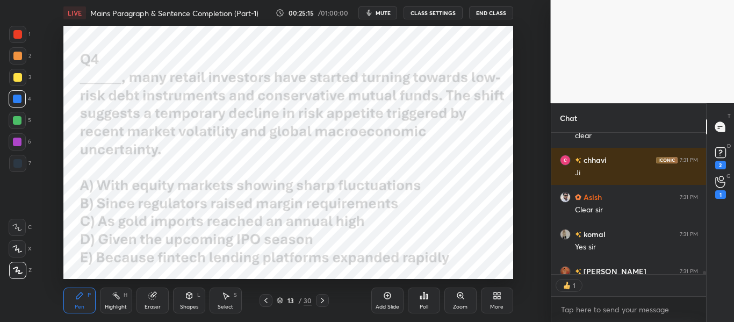
scroll to position [138, 152]
click at [323, 302] on icon at bounding box center [322, 300] width 9 height 9
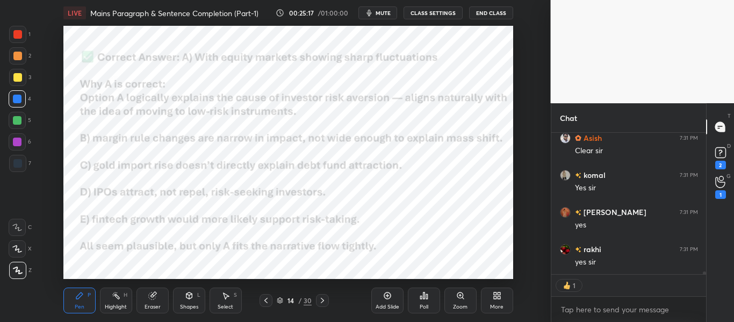
click at [323, 302] on icon at bounding box center [322, 300] width 9 height 9
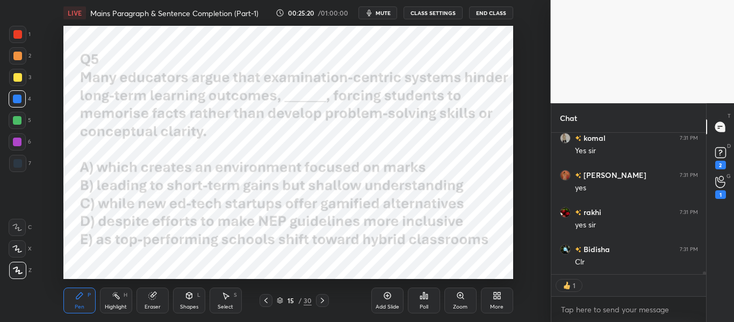
scroll to position [6896, 0]
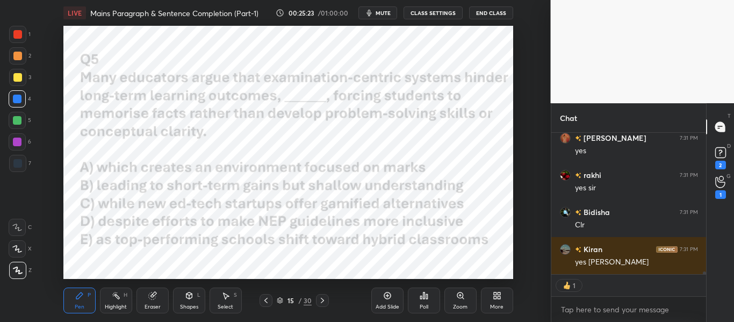
click at [379, 17] on button "mute" at bounding box center [377, 12] width 39 height 13
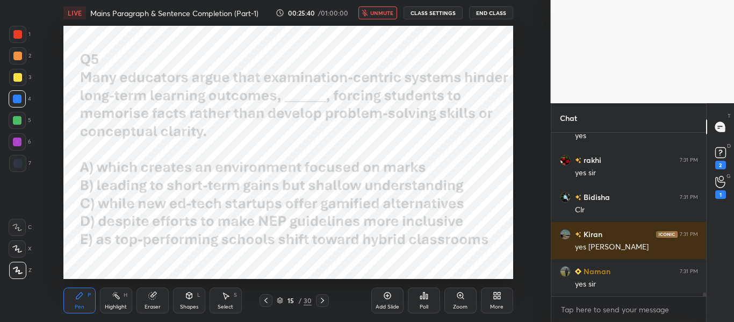
scroll to position [6949, 0]
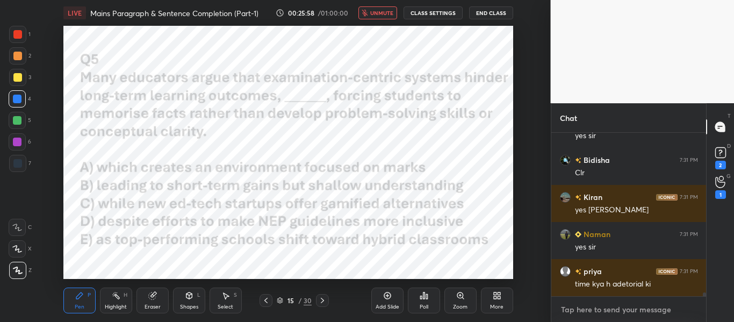
click at [575, 313] on textarea at bounding box center [629, 309] width 138 height 17
type textarea "x"
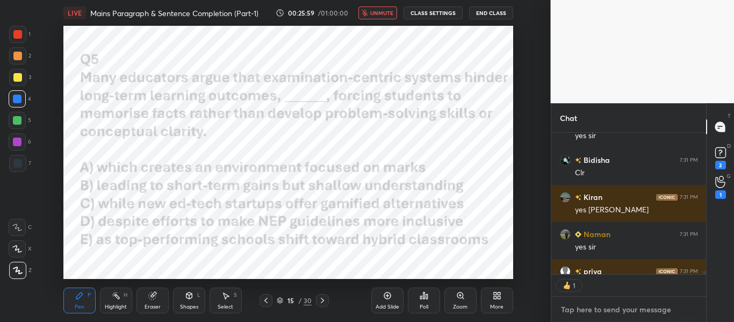
type textarea "E"
type textarea "x"
type textarea "Ed"
type textarea "x"
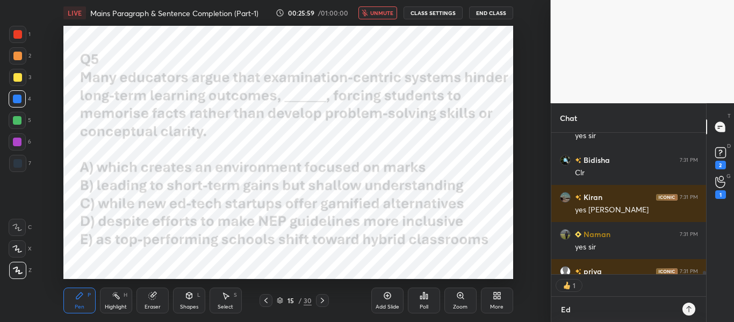
scroll to position [186, 152]
type textarea "Edi"
type textarea "x"
type textarea "Edit"
type textarea "x"
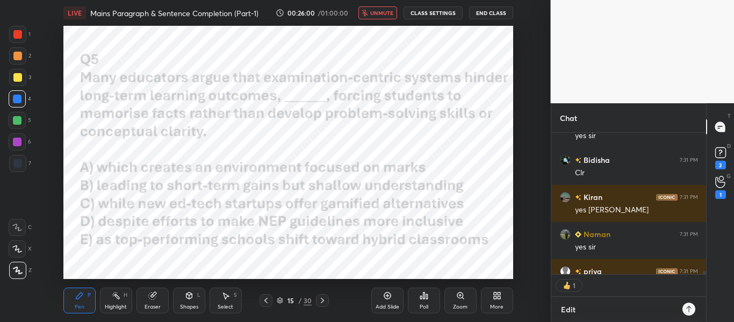
type textarea "Edito"
type textarea "x"
type textarea "Editor"
type textarea "x"
type textarea "Editori"
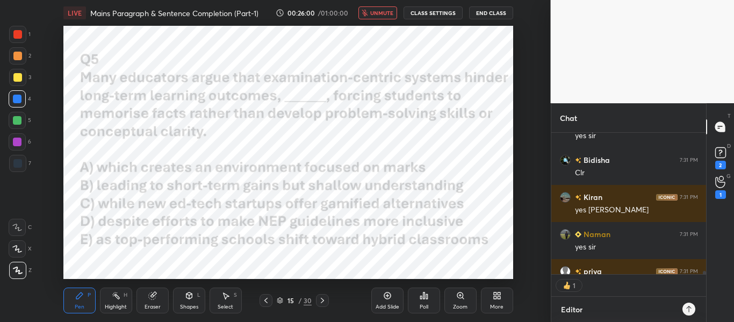
type textarea "x"
type textarea "Editoria"
type textarea "x"
type textarea "Editorial"
type textarea "x"
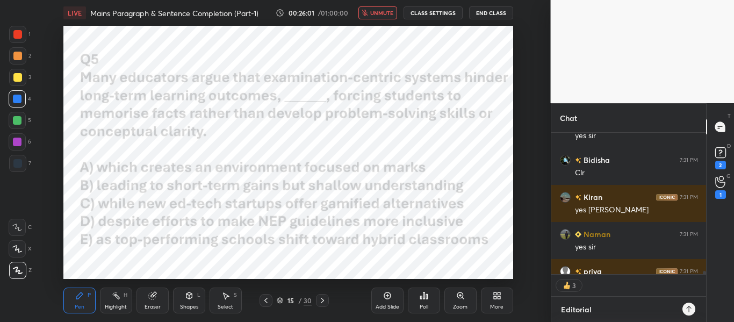
type textarea "Editorial"
type textarea "x"
type textarea "Editorial t"
type textarea "x"
type textarea "Editorial ti"
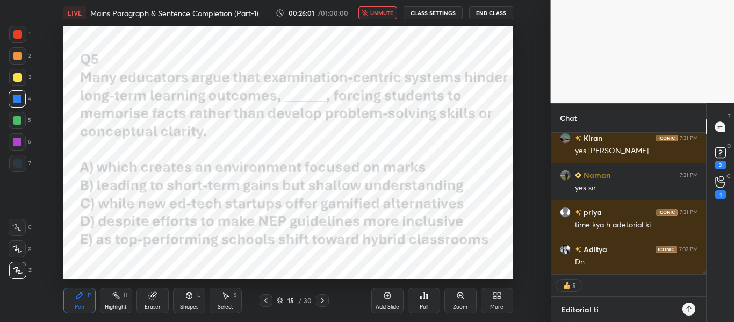
type textarea "x"
type textarea "Editorial [PERSON_NAME]"
type textarea "x"
type textarea "Editorial time"
type textarea "x"
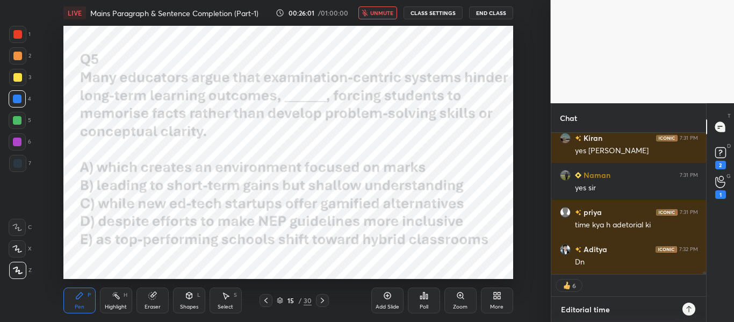
type textarea "Editorial time"
type textarea "x"
type textarea "Editorial time i"
type textarea "x"
type textarea "Editorial time is"
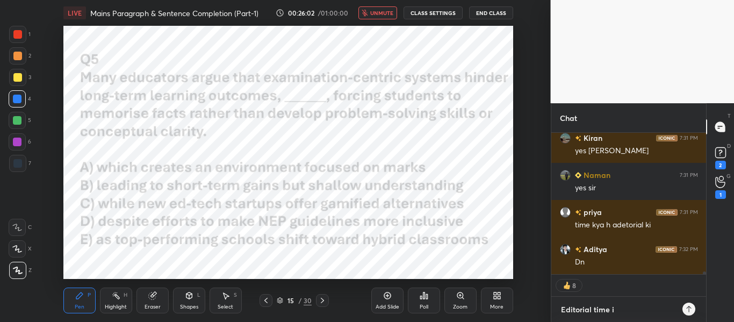
type textarea "x"
type textarea "Editorial time is"
type textarea "x"
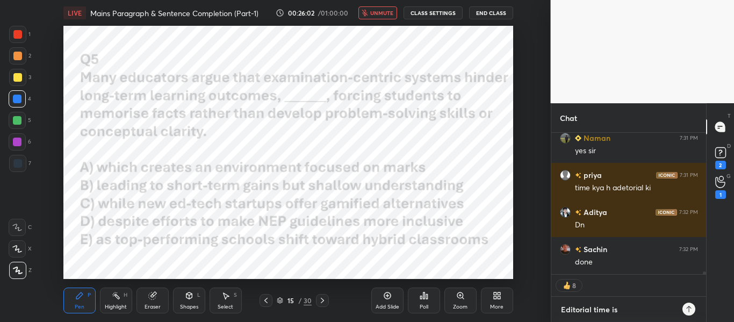
type textarea "Editorial time is 7"
type textarea "x"
type textarea "Editorial time is 7A"
type textarea "x"
type textarea "Editorial time is 7AM"
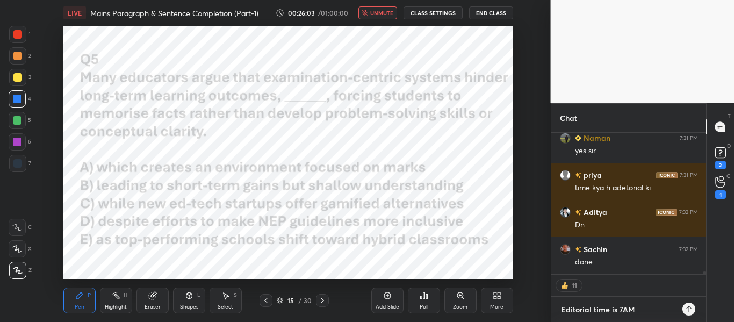
type textarea "x"
type textarea "Editorial time is 7AM"
type textarea "x"
type textarea "Editorial time is 7AM o"
type textarea "x"
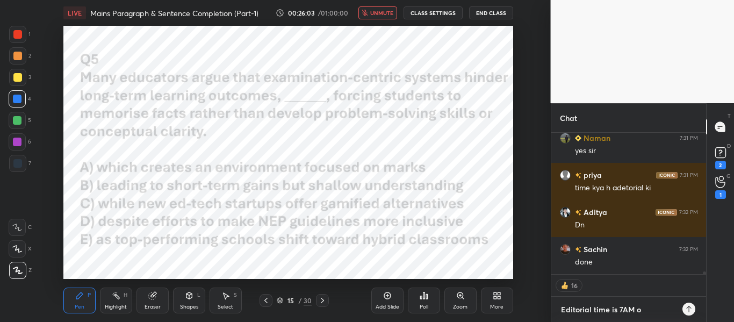
type textarea "Editorial time is 7AM on"
type textarea "x"
type textarea "Editorial time is 7AM on"
type textarea "x"
type textarea "Editorial time is 7AM on V"
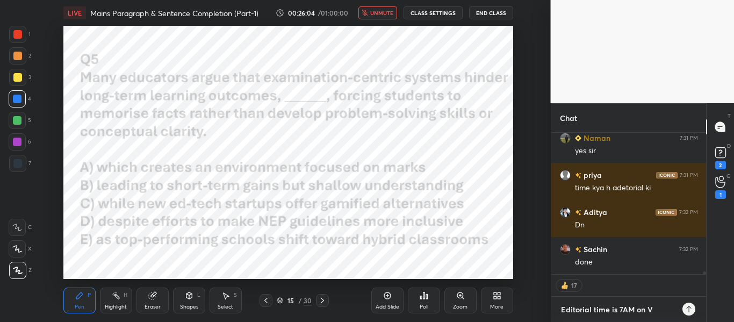
type textarea "x"
type textarea "Editorial time is 7AM on Vi"
type textarea "x"
type textarea "Editorial time is 7AM on Vis"
type textarea "x"
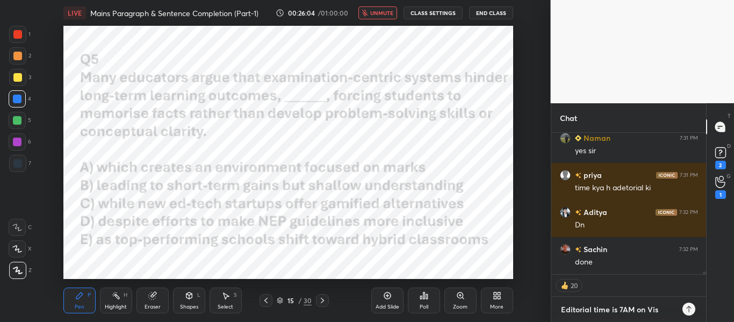
type textarea "Editorial time is 7AM on Vish"
type textarea "x"
type textarea "Editorial time is 7AM on Visha"
type textarea "x"
type textarea "Editorial time is 7AM on Vishal"
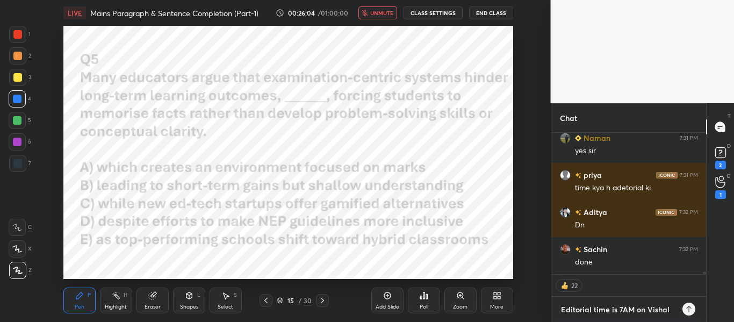
type textarea "x"
type textarea "Editorial time is 7AM on Vishal"
type textarea "x"
type textarea "Editorial time is 7AM on Vishal P"
type textarea "x"
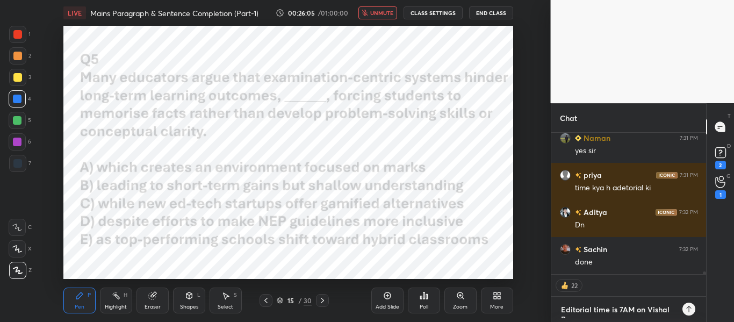
type textarea "Editorial time is 7AM on Vishal Pa"
type textarea "x"
type textarea "Editorial time is 7AM on Vishal Par"
type textarea "x"
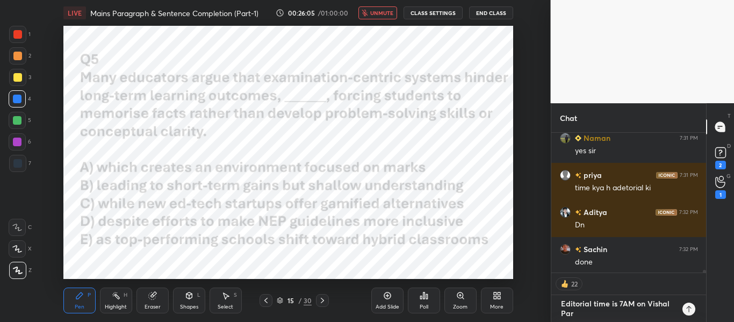
scroll to position [136, 152]
type textarea "Editorial time is 7AM on Vishal Pari"
type textarea "x"
type textarea "Editorial time is 7AM on Vishal Parih"
type textarea "x"
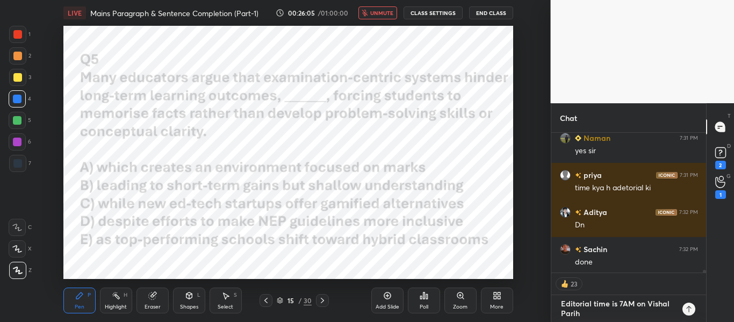
type textarea "Editorial time is 7AM on Vishal Pariha"
type textarea "x"
type textarea "Editorial time is 7AM on [PERSON_NAME]"
type textarea "x"
type textarea "Editorial time is 7AM on [PERSON_NAME]"
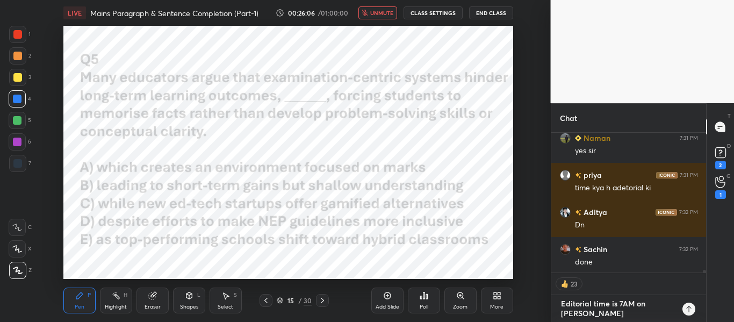
type textarea "x"
type textarea "Editorial time is 7AM on [PERSON_NAME] Y"
type textarea "x"
type textarea "Editorial time is 7AM on [PERSON_NAME] Yo"
type textarea "x"
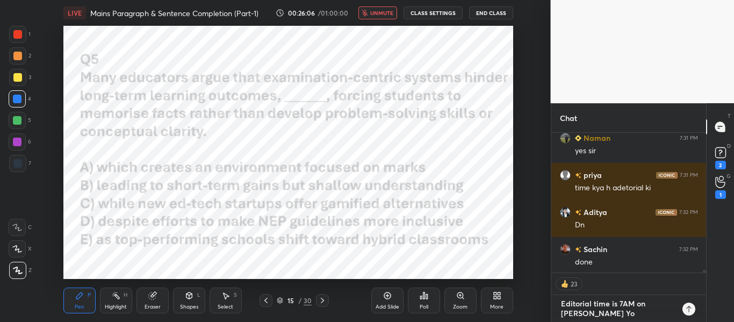
type textarea "Editorial time is 7AM on [PERSON_NAME] You"
type textarea "x"
type textarea "Editorial time is 7AM on [PERSON_NAME] YouT"
type textarea "x"
type textarea "Editorial time is 7AM on [PERSON_NAME] YouTu"
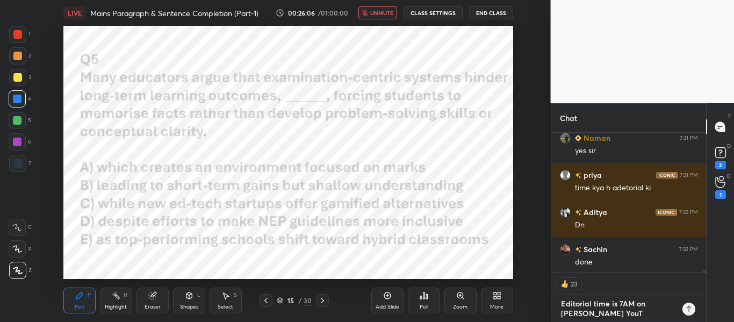
type textarea "x"
type textarea "Editorial time is 7AM on [PERSON_NAME] YouTub"
type textarea "x"
type textarea "Editorial time is 7AM on [PERSON_NAME] YouTube"
type textarea "x"
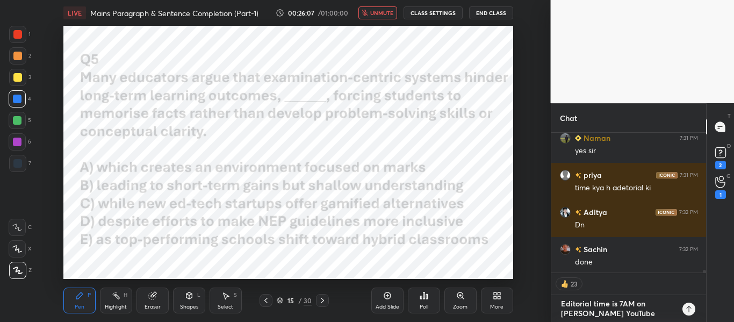
type textarea "Editorial time is 7AM on [PERSON_NAME] YouTube"
type textarea "x"
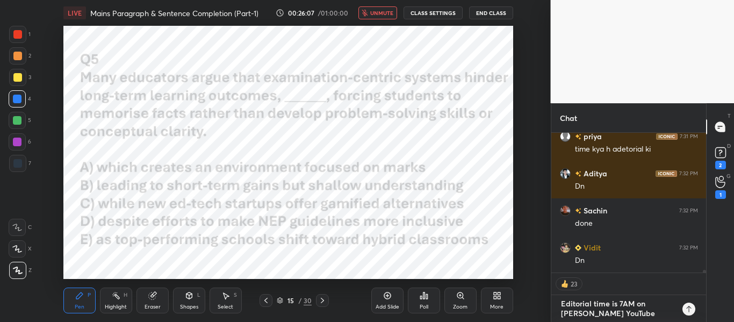
type textarea "Editorial time is 7AM on [PERSON_NAME] YouTube C"
type textarea "x"
type textarea "Editorial time is 7AM on [PERSON_NAME] YouTube Ch"
type textarea "x"
type textarea "Editorial time is 7AM on [PERSON_NAME] YouTube Cha"
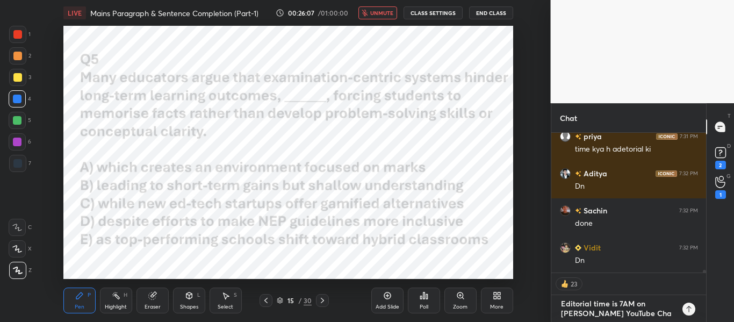
type textarea "x"
type textarea "Editorial time is 7AM on [PERSON_NAME] YouTube Chan"
type textarea "x"
type textarea "Editorial time is 7AM on [PERSON_NAME] YouTube Chann"
type textarea "x"
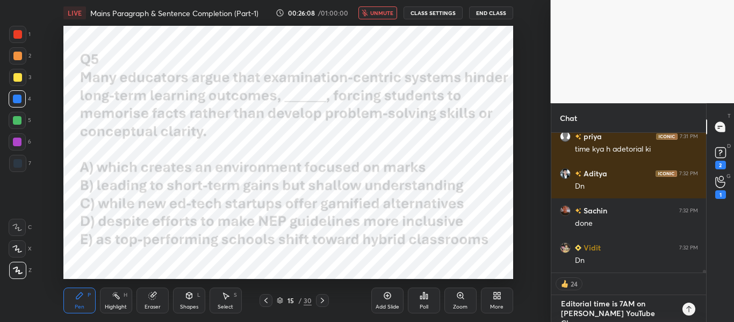
type textarea "Editorial time is 7AM on [PERSON_NAME] YouTube Channe"
type textarea "x"
type textarea "Editorial time is 7AM on [PERSON_NAME] YouTube Channel"
type textarea "x"
type textarea "Editorial time is 7AM on [PERSON_NAME] YouTube Channel"
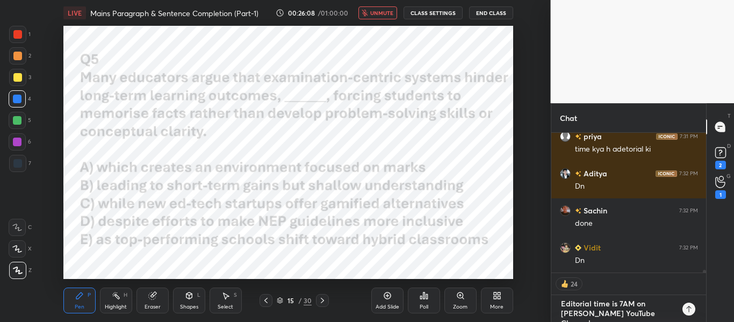
type textarea "x"
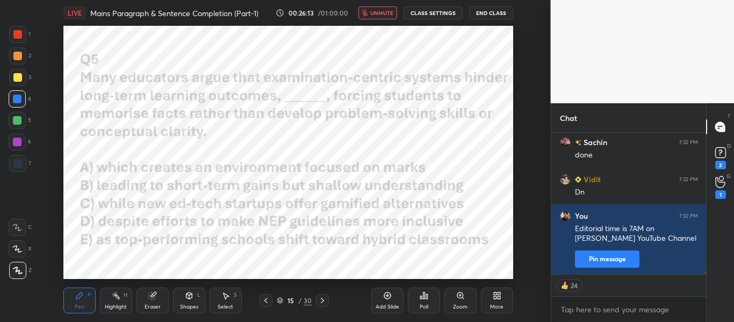
click at [380, 9] on span "unmute" at bounding box center [381, 13] width 23 height 8
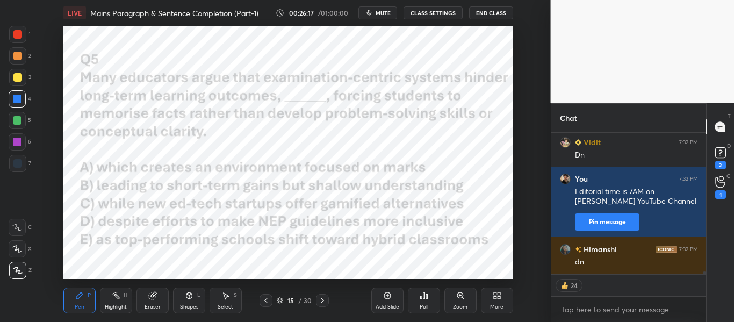
click at [414, 304] on div "Poll" at bounding box center [424, 300] width 32 height 26
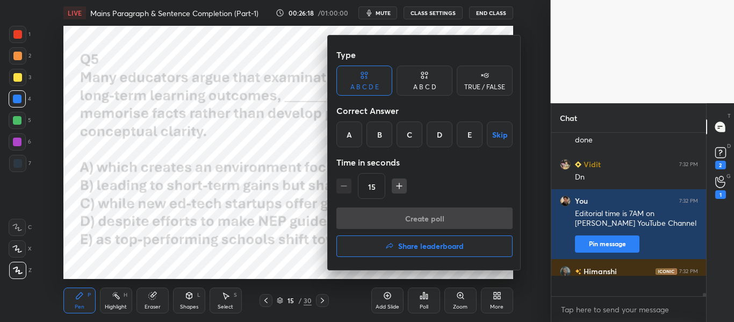
scroll to position [7167, 0]
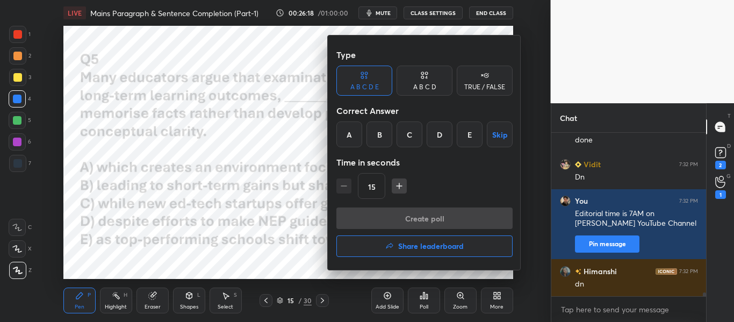
click at [377, 140] on div "B" at bounding box center [379, 134] width 26 height 26
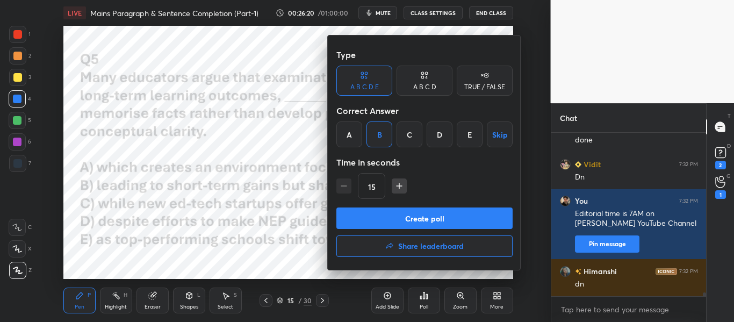
click at [408, 219] on button "Create poll" at bounding box center [424, 217] width 176 height 21
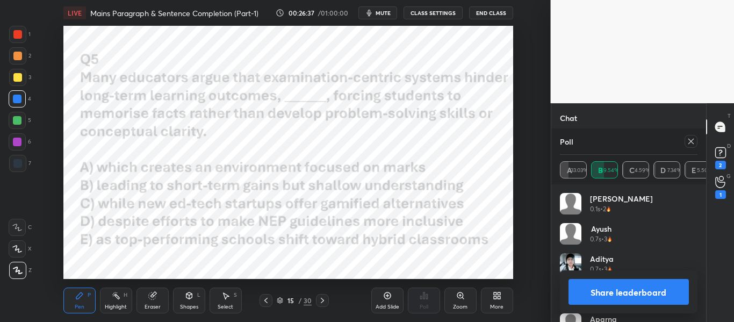
scroll to position [7344, 0]
click at [622, 289] on button "Share leaderboard" at bounding box center [628, 292] width 121 height 26
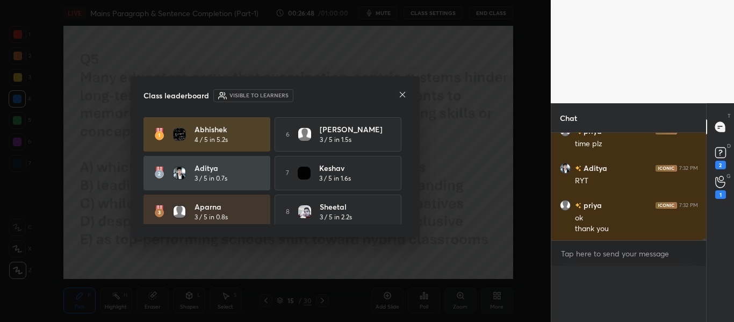
scroll to position [0, 0]
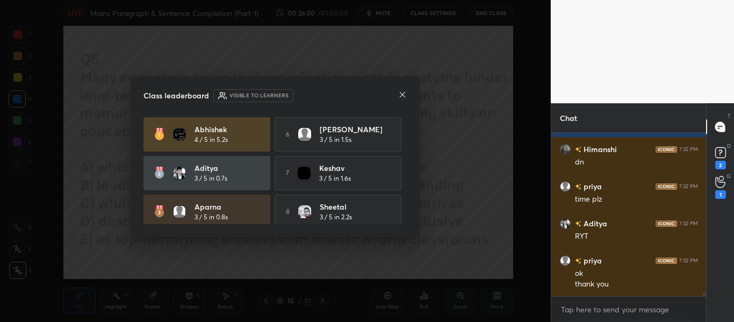
click at [405, 92] on icon at bounding box center [402, 94] width 9 height 9
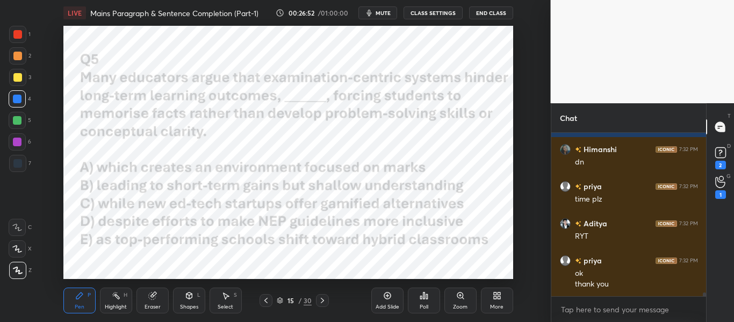
click at [18, 35] on div at bounding box center [17, 34] width 9 height 9
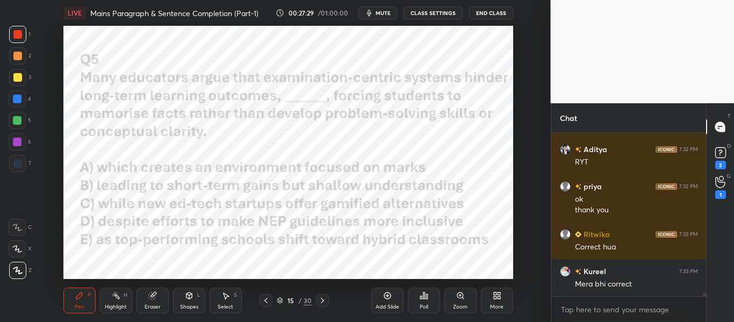
scroll to position [7400, 0]
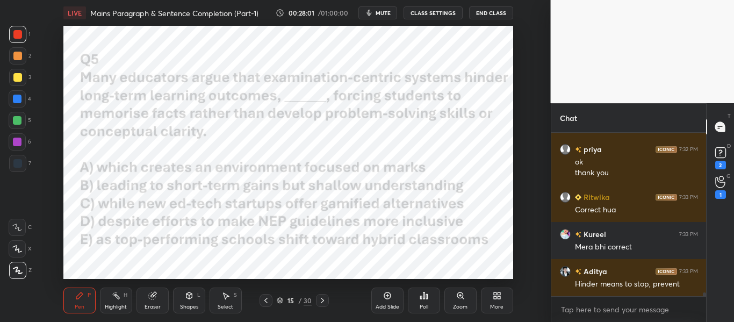
click at [20, 98] on div at bounding box center [17, 99] width 9 height 9
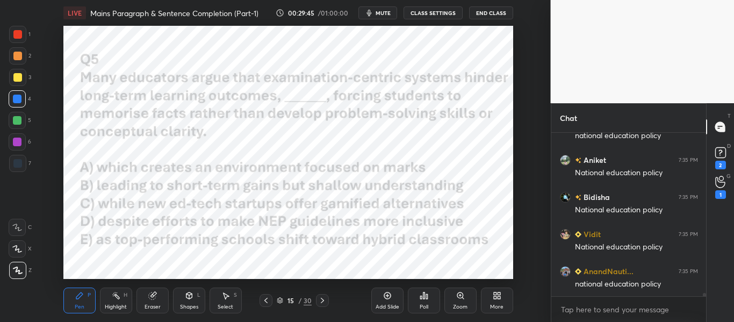
scroll to position [8207, 0]
click at [418, 273] on div "Poll" at bounding box center [424, 300] width 32 height 60
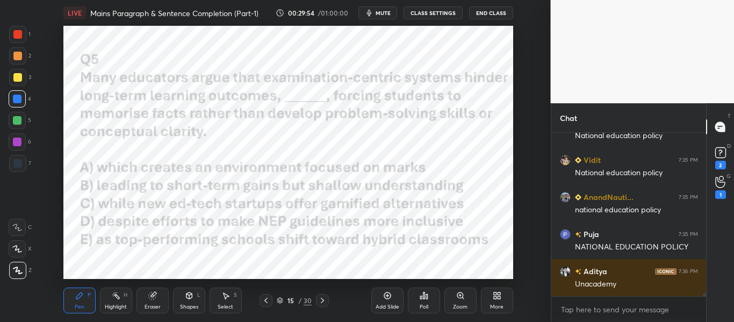
scroll to position [8281, 0]
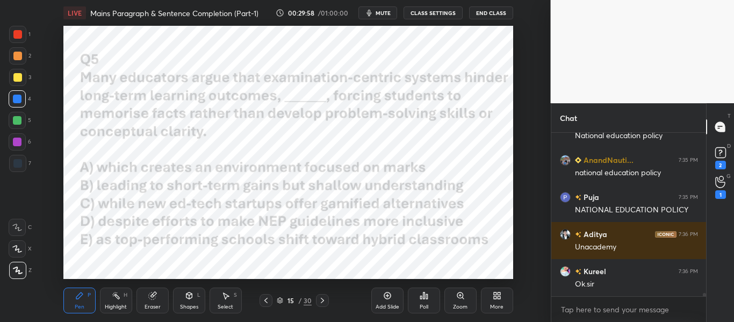
click at [326, 301] on icon at bounding box center [322, 300] width 9 height 9
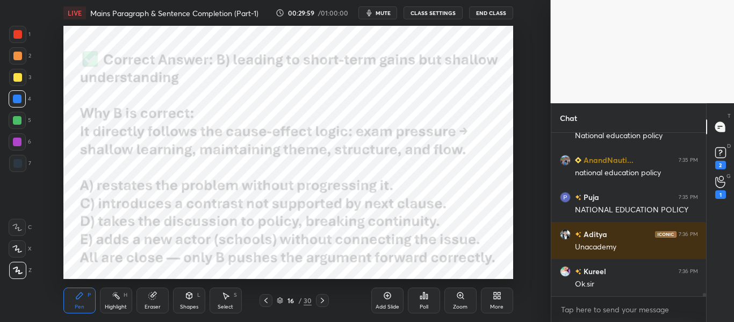
click at [326, 301] on icon at bounding box center [322, 300] width 9 height 9
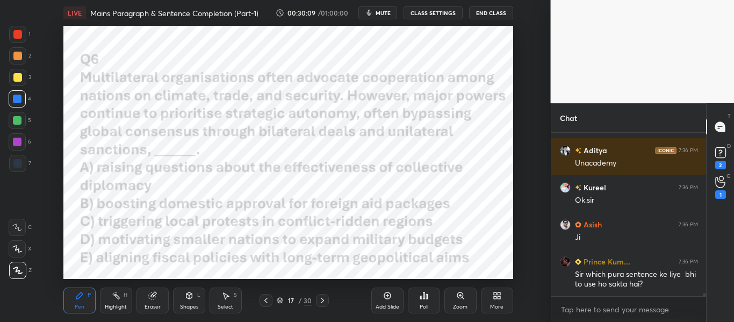
scroll to position [8402, 0]
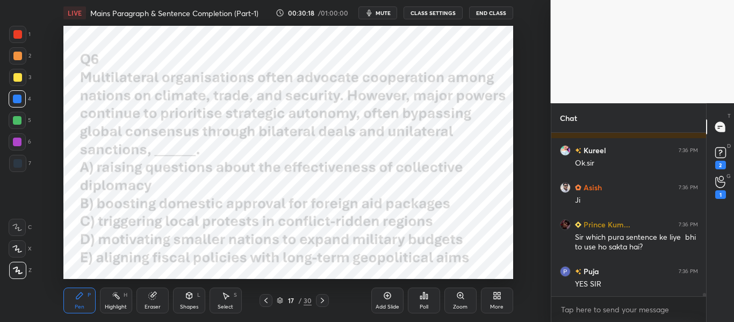
click at [265, 300] on icon at bounding box center [265, 300] width 3 height 5
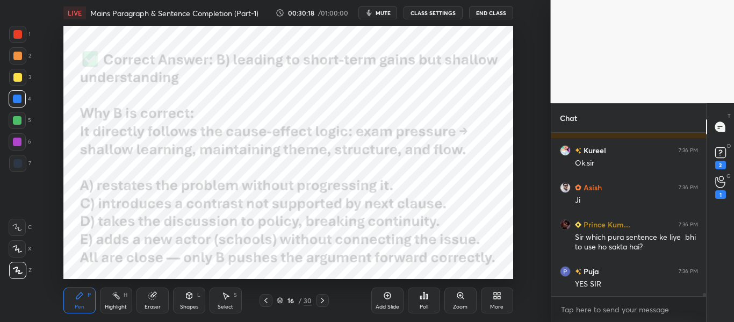
click at [265, 300] on icon at bounding box center [265, 300] width 3 height 5
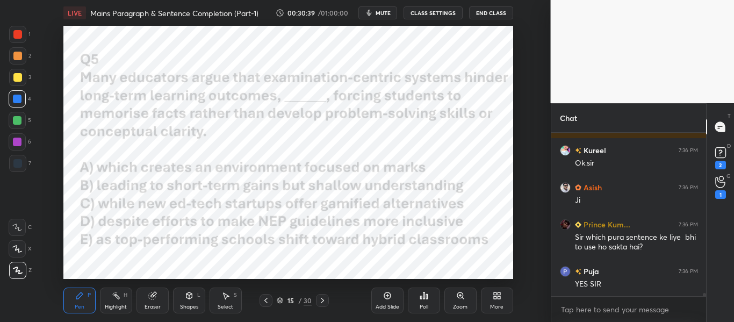
click at [324, 300] on icon at bounding box center [322, 300] width 9 height 9
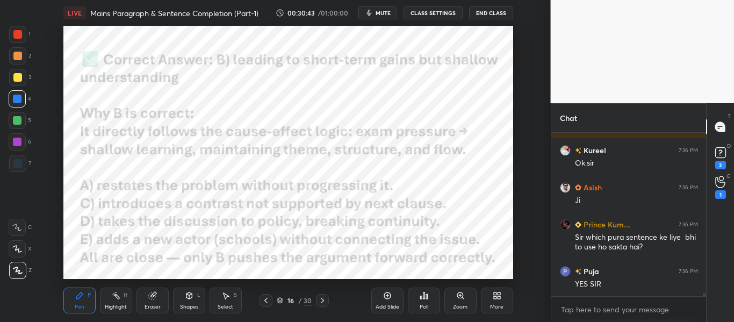
click at [322, 299] on icon at bounding box center [322, 300] width 3 height 5
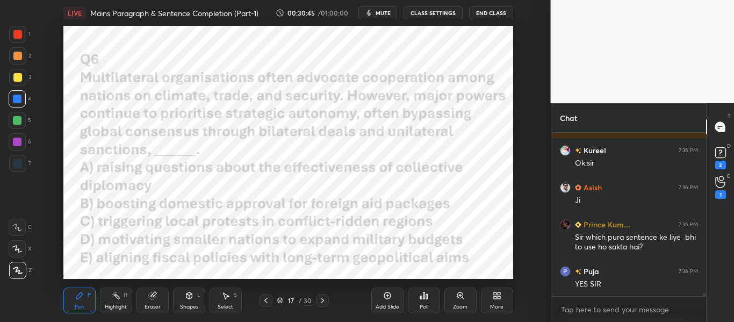
scroll to position [8439, 0]
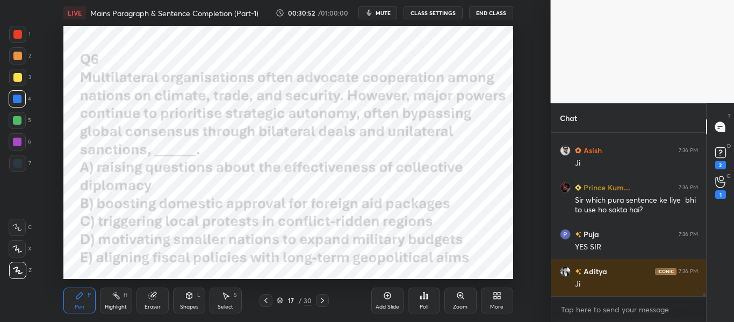
click at [374, 8] on button "mute" at bounding box center [377, 12] width 39 height 13
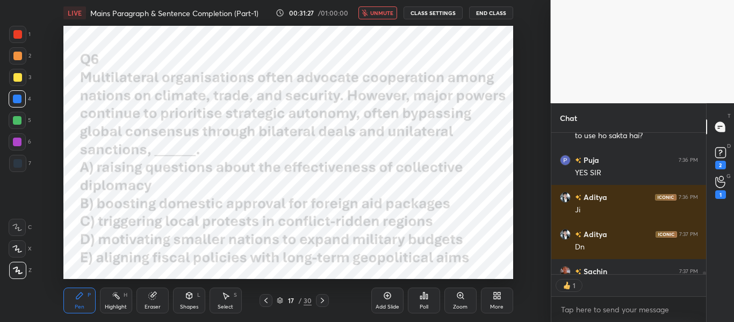
scroll to position [138, 152]
click at [383, 8] on button "unmute" at bounding box center [377, 12] width 39 height 13
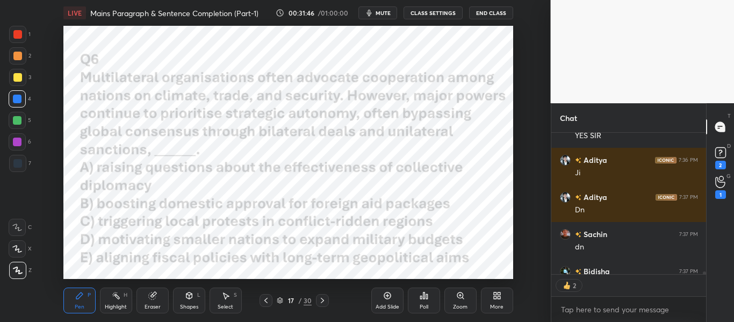
click at [421, 304] on div "Poll" at bounding box center [424, 306] width 9 height 5
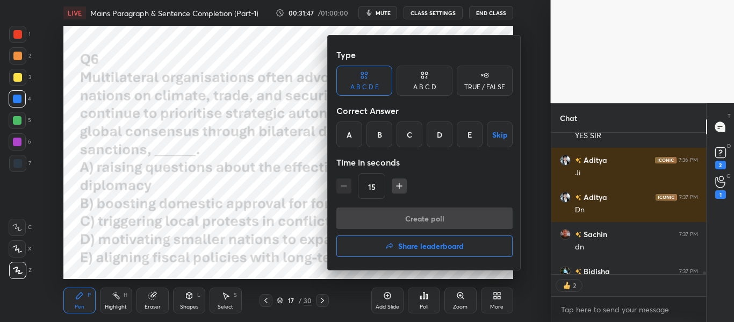
click at [342, 129] on div "A" at bounding box center [349, 134] width 26 height 26
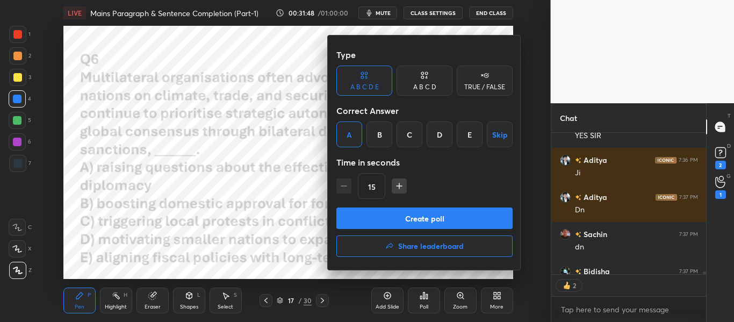
click at [444, 223] on button "Create poll" at bounding box center [424, 217] width 176 height 21
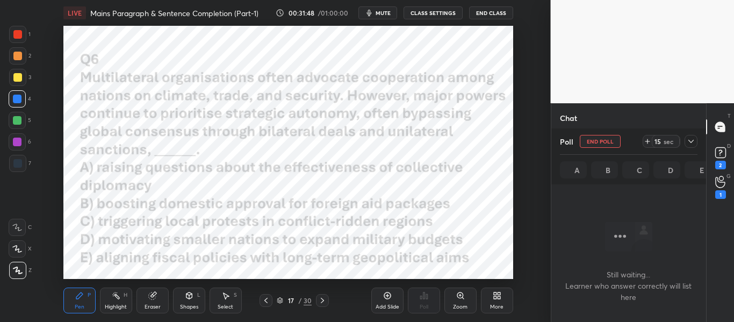
scroll to position [130, 152]
click at [689, 141] on icon at bounding box center [690, 141] width 5 height 3
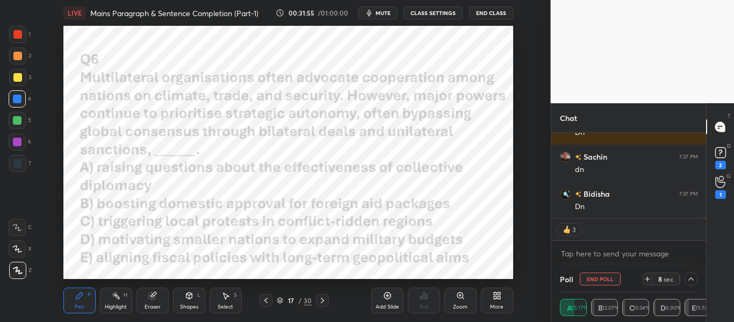
scroll to position [8665, 0]
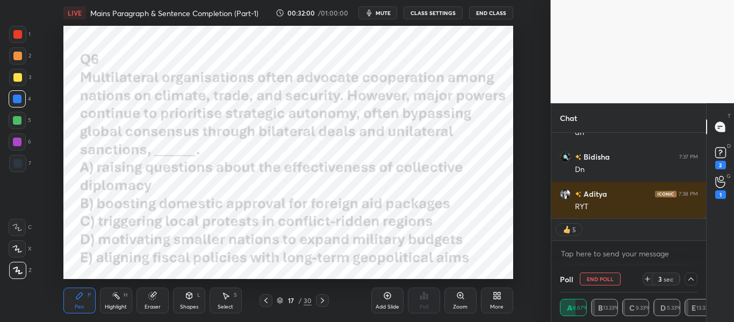
click at [20, 33] on div at bounding box center [17, 34] width 9 height 9
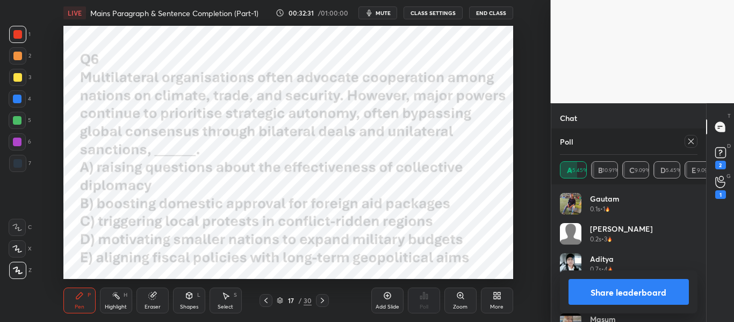
scroll to position [8718, 0]
click at [694, 140] on icon at bounding box center [691, 141] width 9 height 9
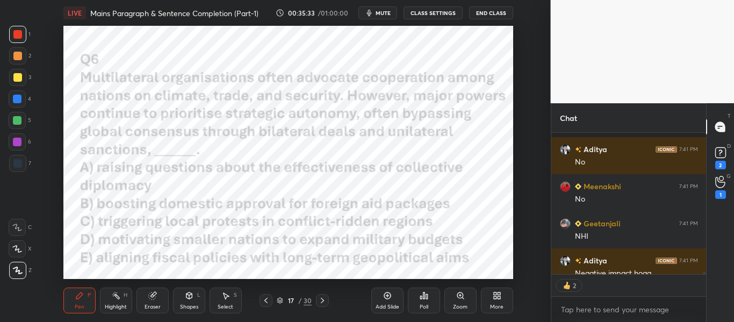
scroll to position [9547, 0]
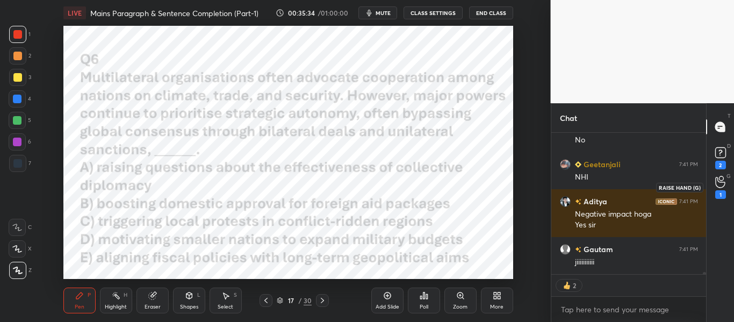
click at [723, 193] on div "1" at bounding box center [720, 194] width 11 height 9
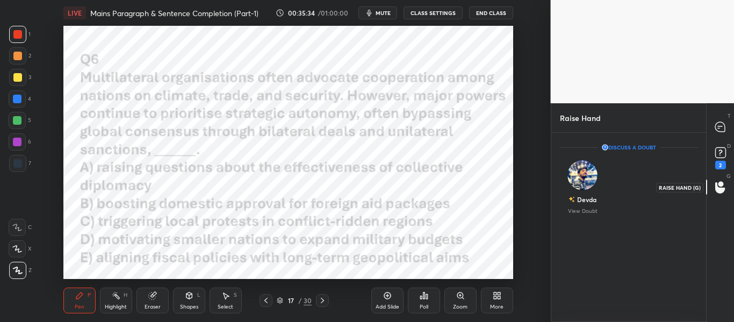
scroll to position [4, 4]
click at [721, 158] on icon at bounding box center [720, 153] width 16 height 16
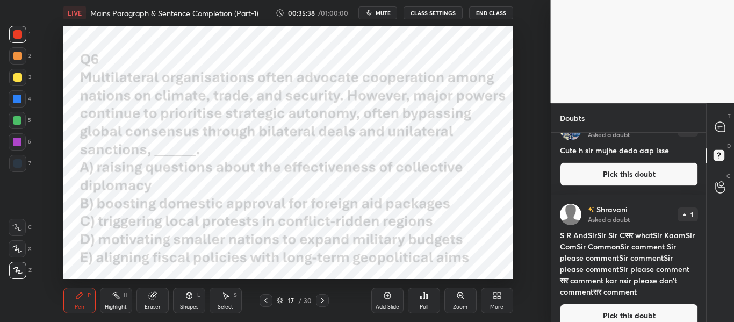
scroll to position [161, 0]
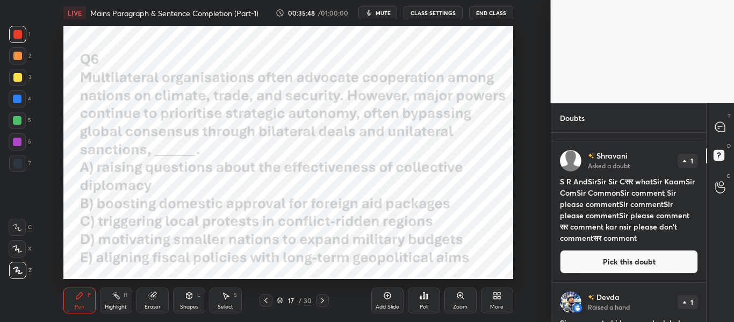
click at [323, 299] on icon at bounding box center [322, 300] width 9 height 9
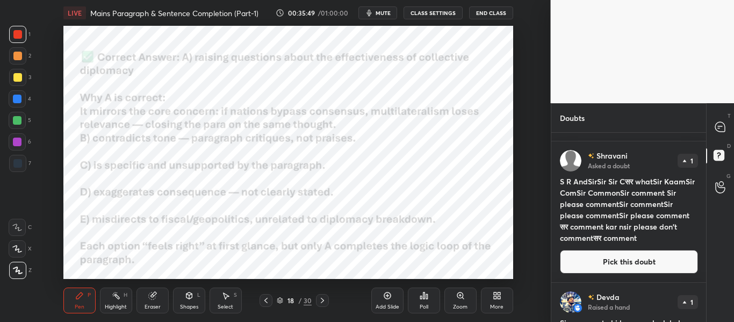
click at [323, 299] on icon at bounding box center [322, 300] width 9 height 9
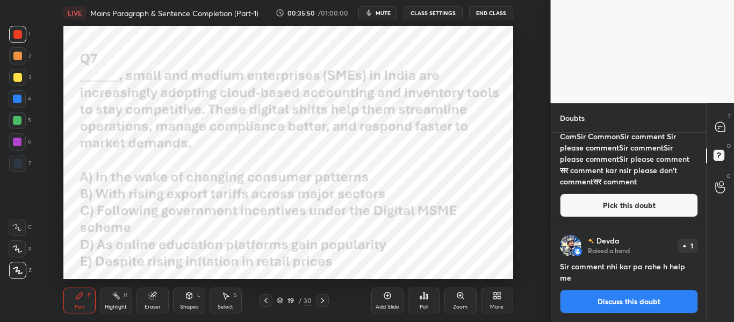
scroll to position [218, 0]
click at [719, 129] on icon at bounding box center [720, 127] width 10 height 10
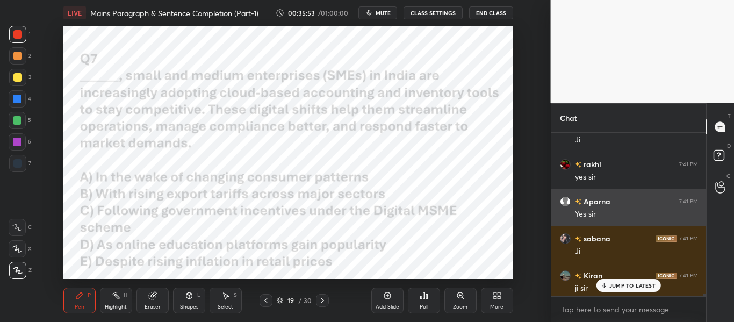
scroll to position [10000, 0]
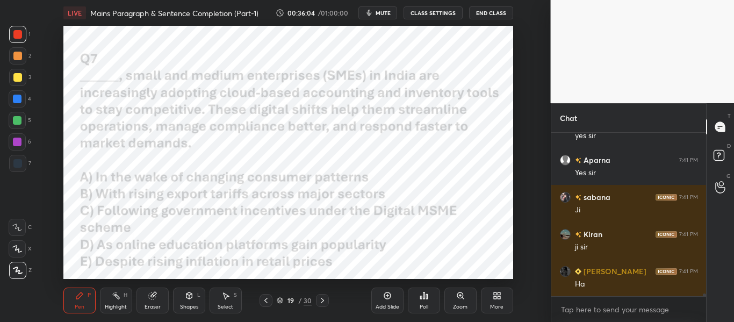
click at [396, 8] on button "mute" at bounding box center [377, 12] width 39 height 13
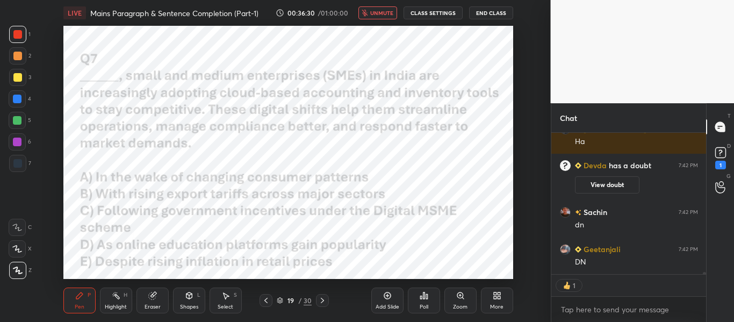
scroll to position [9007, 0]
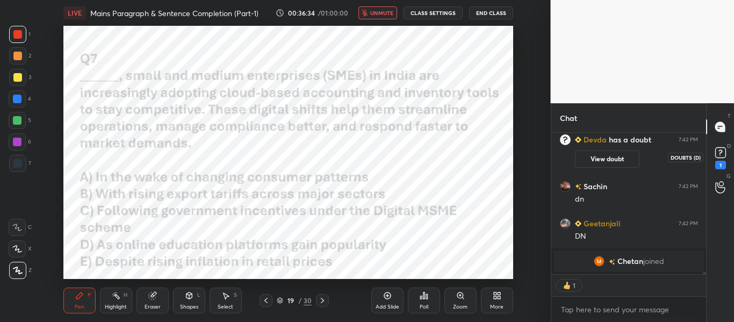
click at [727, 153] on icon at bounding box center [720, 153] width 16 height 16
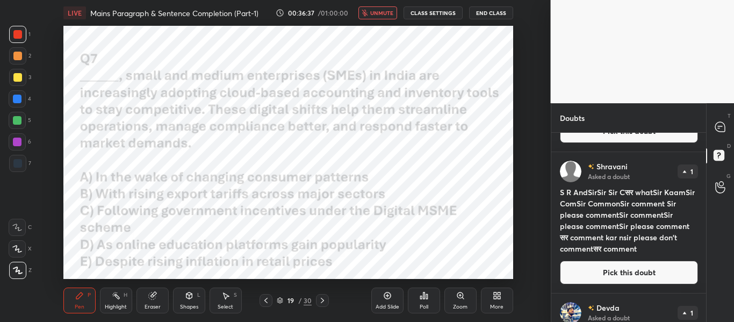
scroll to position [314, 0]
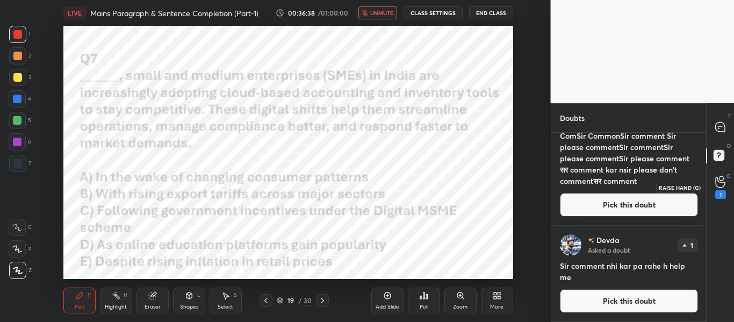
click at [722, 178] on icon at bounding box center [720, 182] width 10 height 12
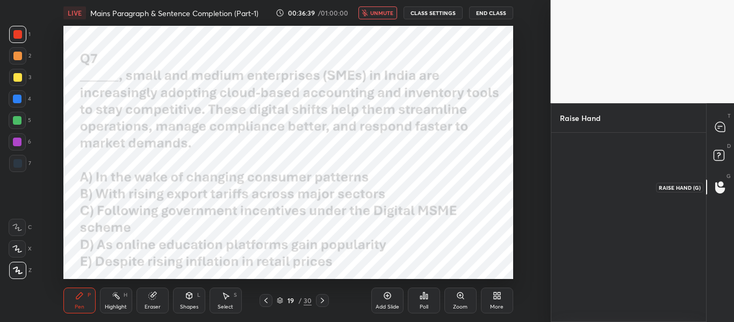
scroll to position [4, 4]
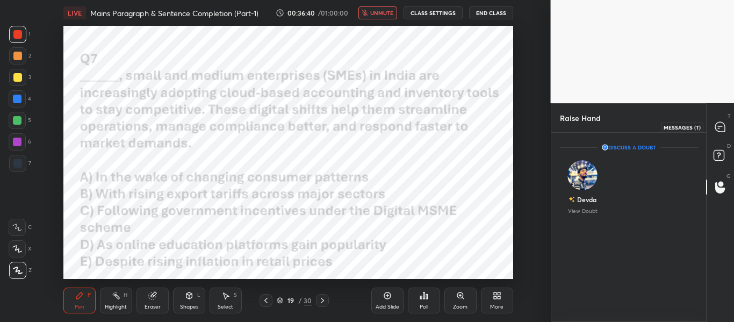
click at [726, 128] on div at bounding box center [720, 126] width 21 height 19
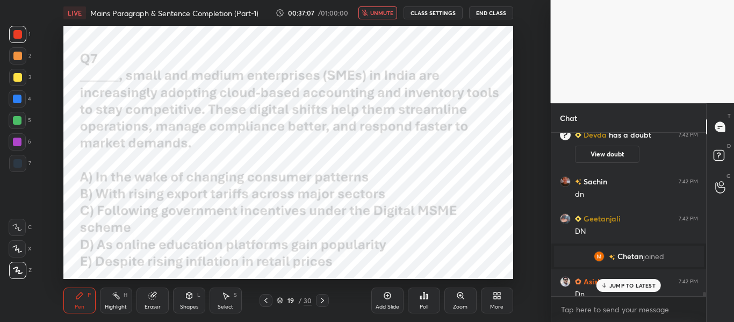
scroll to position [9152, 0]
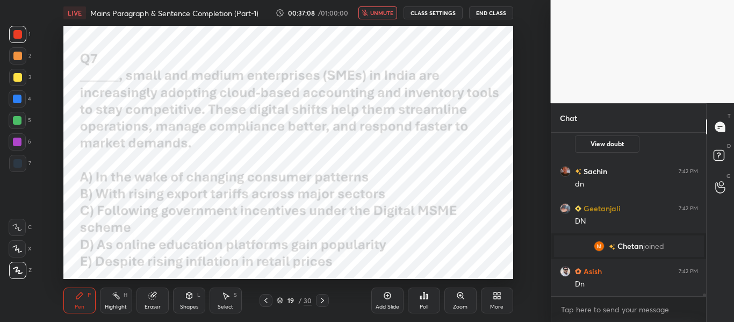
click at [373, 17] on button "unmute" at bounding box center [377, 12] width 39 height 13
click at [418, 304] on div "Poll" at bounding box center [424, 300] width 32 height 26
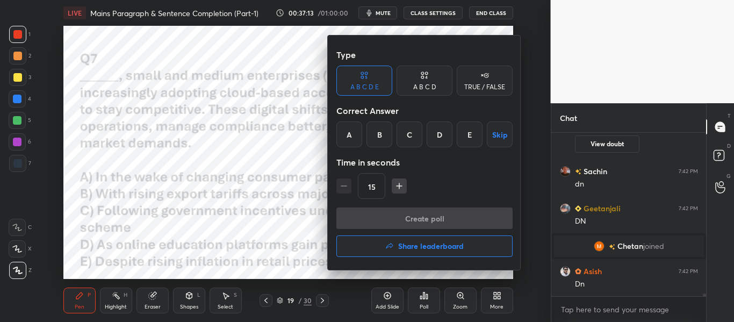
drag, startPoint x: 401, startPoint y: 134, endPoint x: 406, endPoint y: 164, distance: 30.5
click at [402, 134] on div "C" at bounding box center [410, 134] width 26 height 26
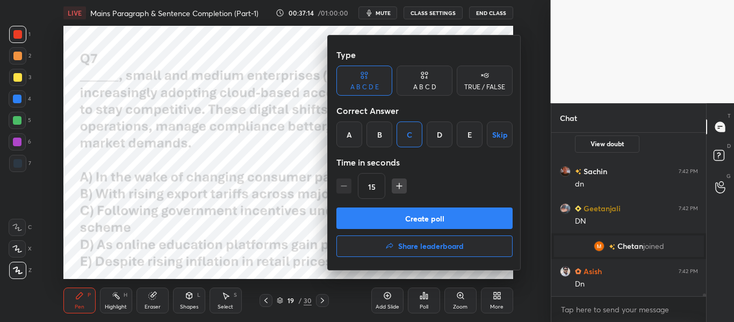
click at [444, 215] on button "Create poll" at bounding box center [424, 217] width 176 height 21
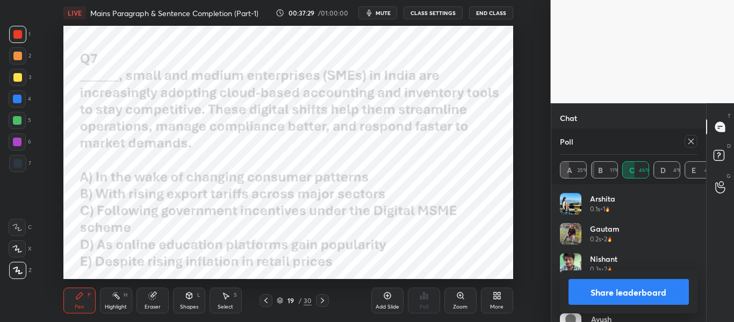
scroll to position [9153, 0]
click at [687, 141] on icon at bounding box center [691, 141] width 9 height 9
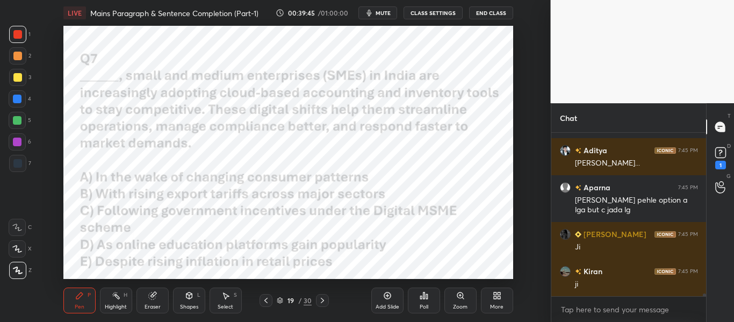
scroll to position [9614, 0]
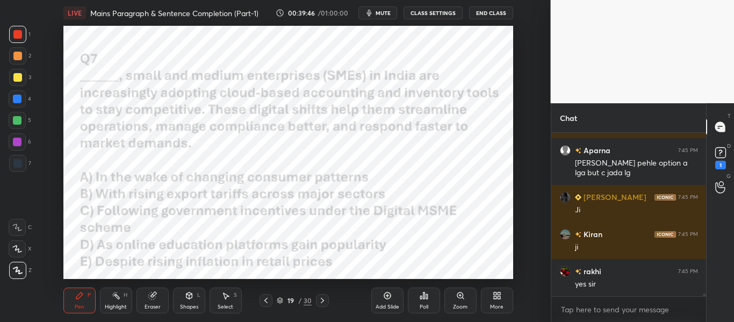
click at [325, 300] on icon at bounding box center [322, 300] width 9 height 9
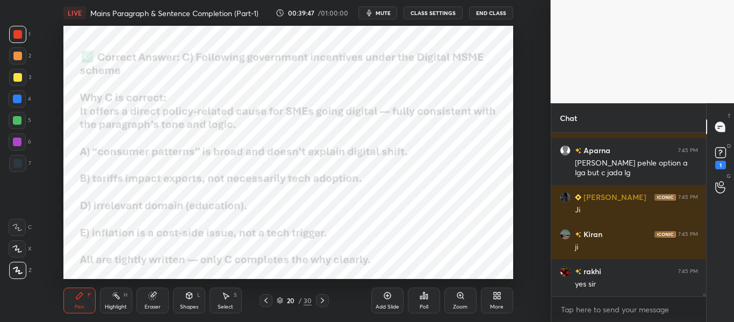
click at [325, 300] on icon at bounding box center [322, 300] width 9 height 9
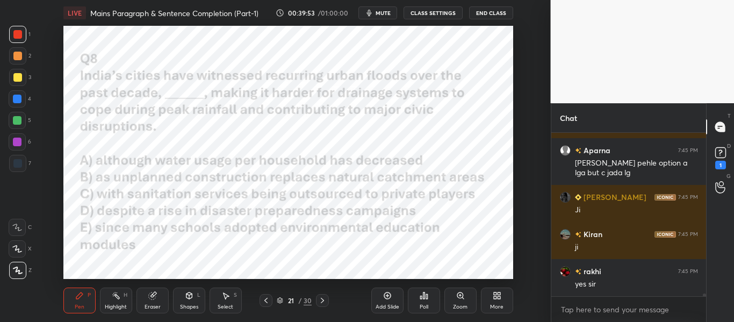
scroll to position [9652, 0]
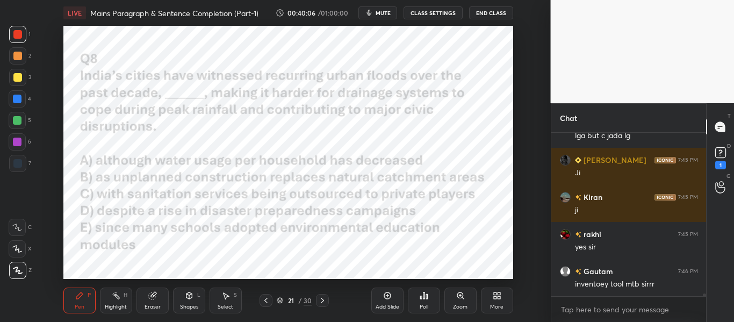
click at [268, 301] on icon at bounding box center [266, 300] width 9 height 9
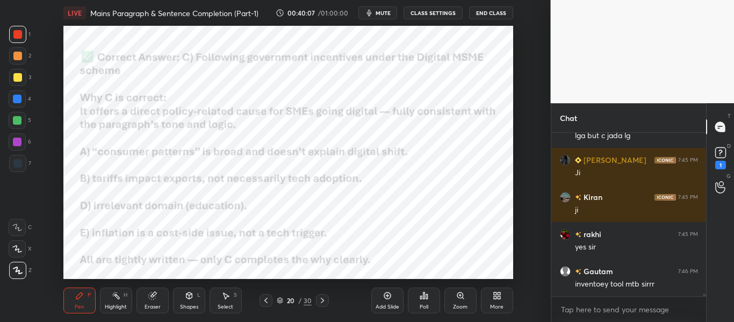
scroll to position [9677, 0]
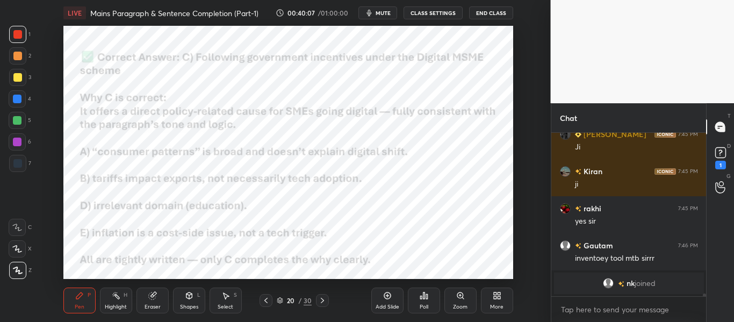
click at [391, 301] on div "Add Slide" at bounding box center [387, 300] width 32 height 26
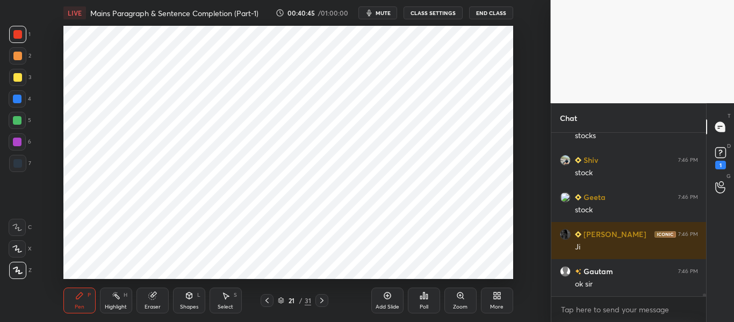
scroll to position [9796, 0]
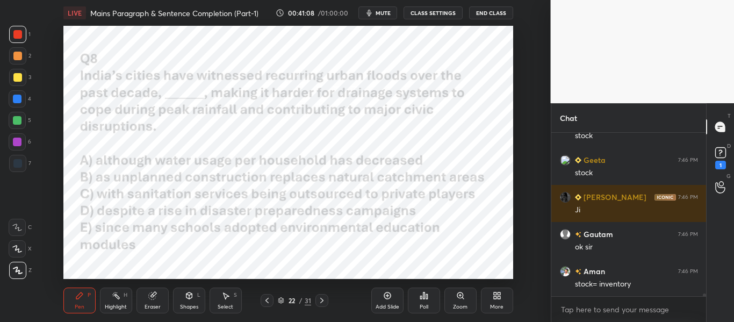
click at [385, 16] on span "mute" at bounding box center [383, 13] width 15 height 8
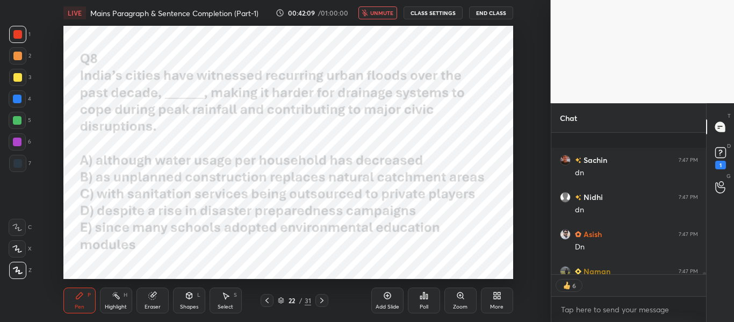
scroll to position [9966, 0]
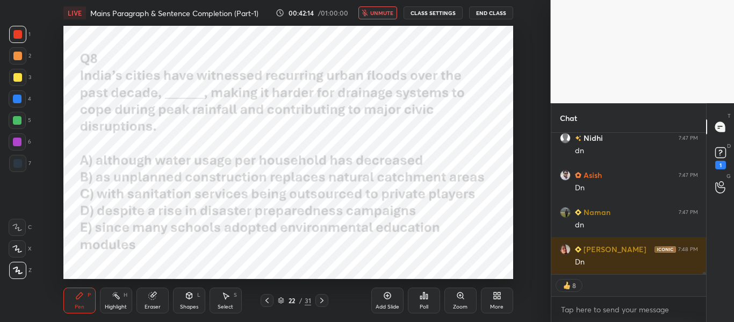
click at [374, 8] on button "unmute" at bounding box center [377, 12] width 39 height 13
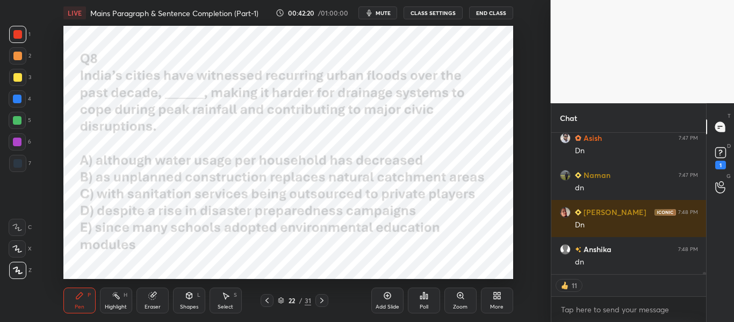
click at [420, 306] on div "Poll" at bounding box center [424, 306] width 9 height 5
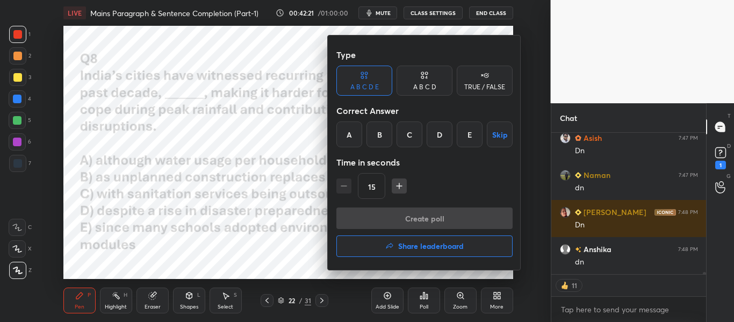
click at [385, 133] on div "B" at bounding box center [379, 134] width 26 height 26
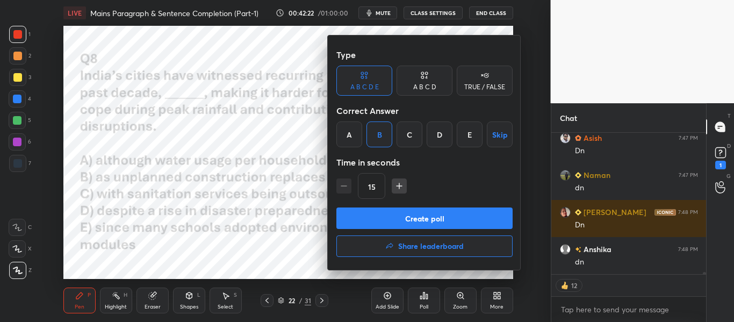
click at [422, 209] on button "Create poll" at bounding box center [424, 217] width 176 height 21
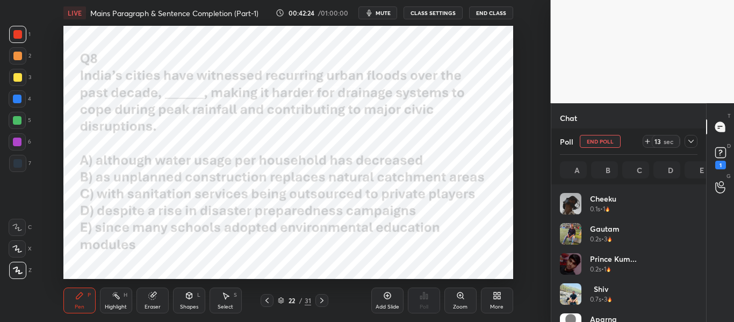
scroll to position [4, 4]
click at [690, 143] on icon at bounding box center [691, 141] width 9 height 9
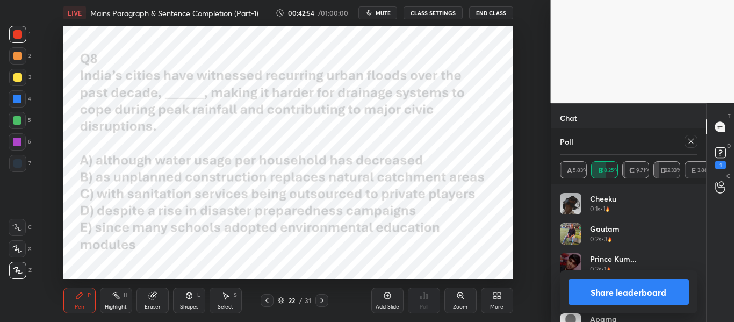
scroll to position [10148, 0]
click at [690, 142] on icon at bounding box center [691, 141] width 9 height 9
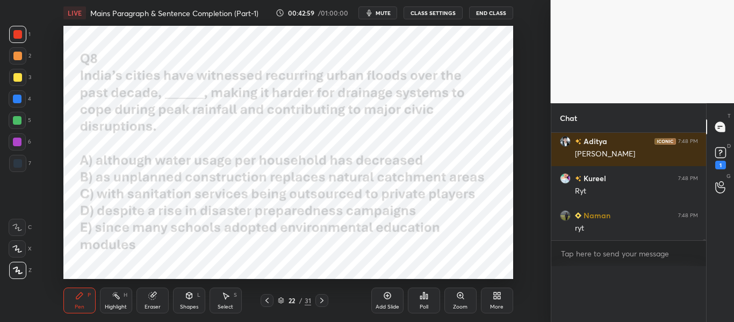
scroll to position [153, 152]
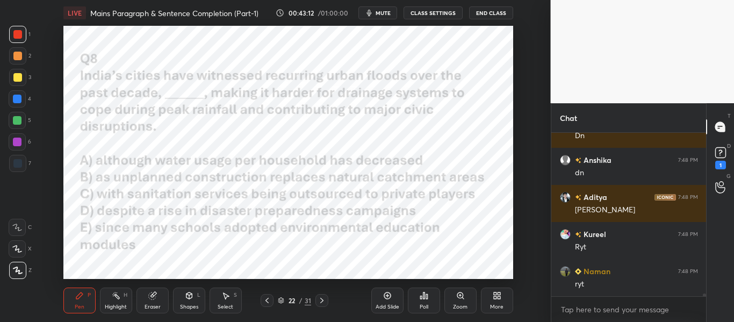
click at [17, 98] on div at bounding box center [17, 99] width 9 height 9
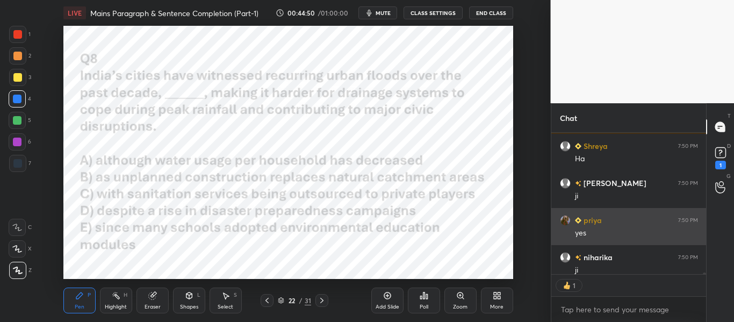
scroll to position [10597, 0]
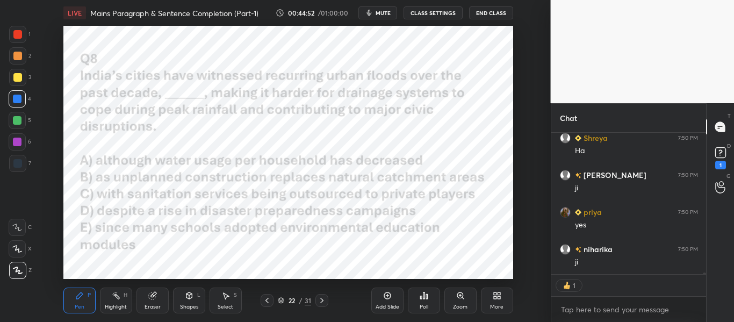
click at [327, 300] on div at bounding box center [321, 300] width 13 height 13
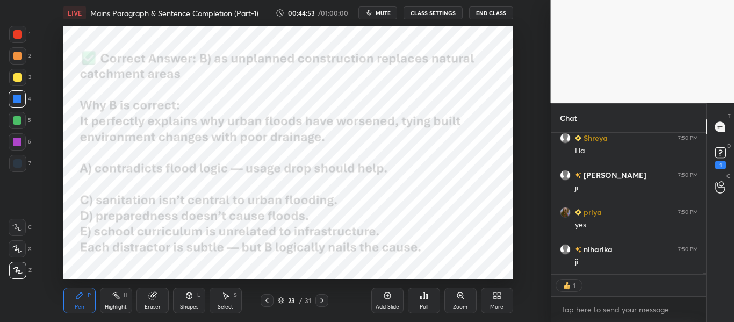
click at [327, 300] on div at bounding box center [321, 300] width 13 height 13
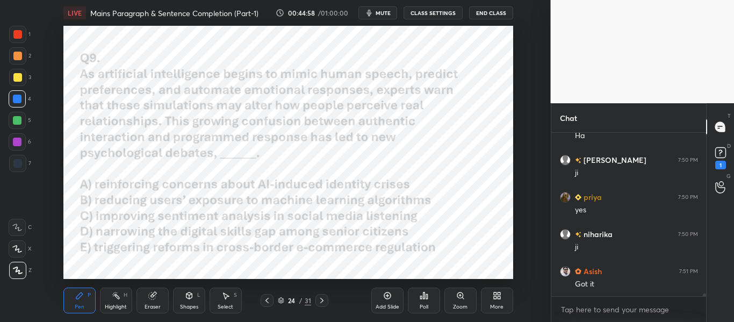
scroll to position [10637, 0]
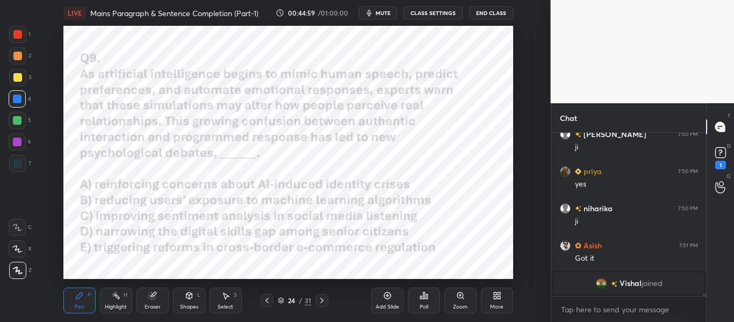
click at [388, 11] on span "mute" at bounding box center [383, 13] width 15 height 8
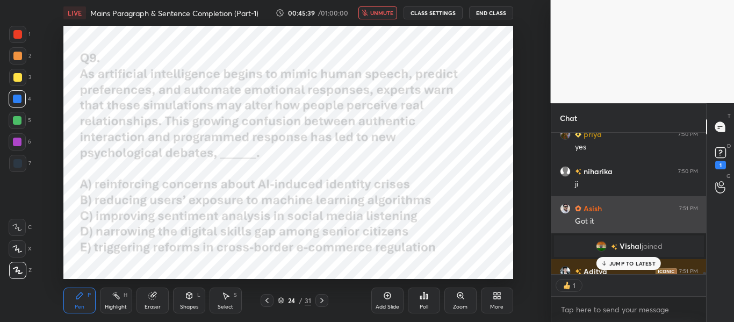
scroll to position [10444, 0]
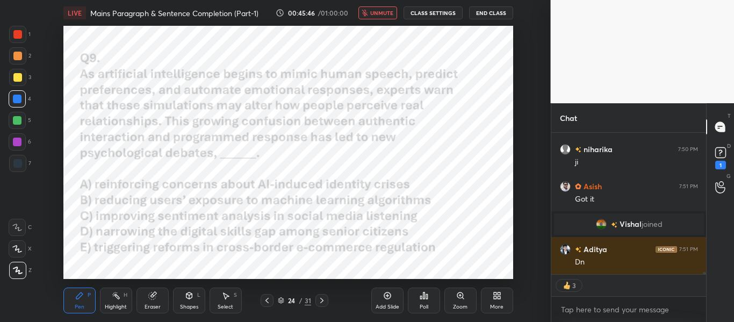
click at [385, 16] on span "unmute" at bounding box center [381, 13] width 23 height 8
click at [385, 16] on span "mute" at bounding box center [383, 13] width 15 height 8
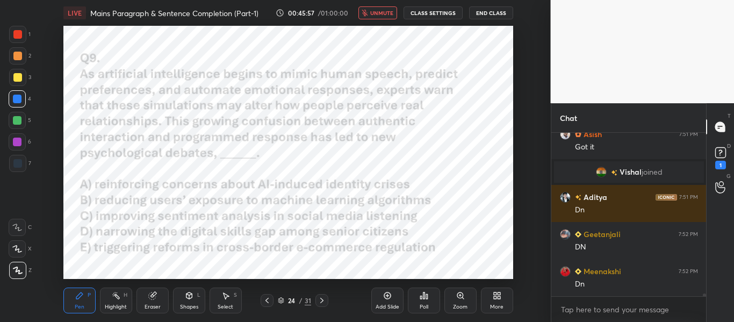
scroll to position [10533, 0]
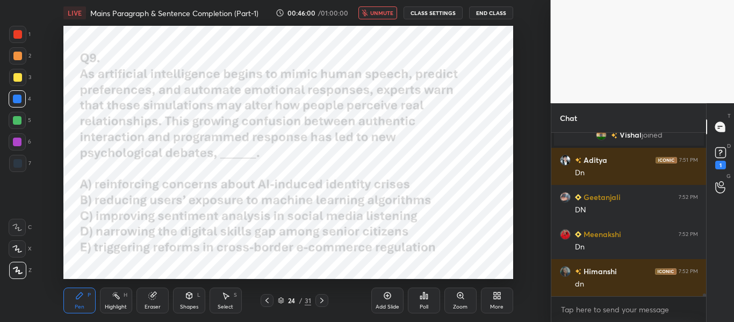
click at [376, 18] on button "unmute" at bounding box center [377, 12] width 39 height 13
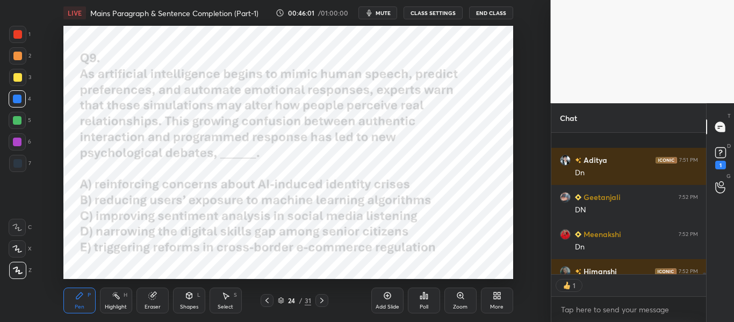
scroll to position [10592, 0]
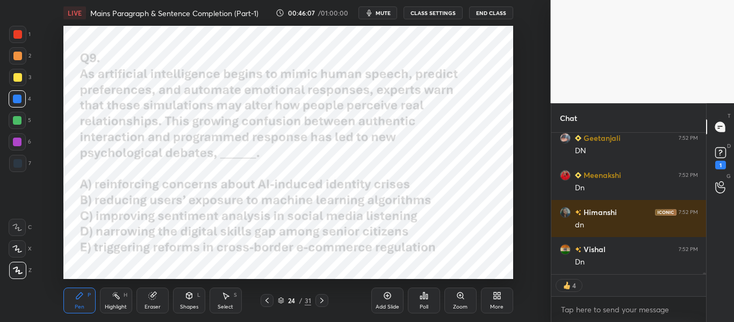
click at [432, 299] on div "Poll" at bounding box center [424, 300] width 32 height 26
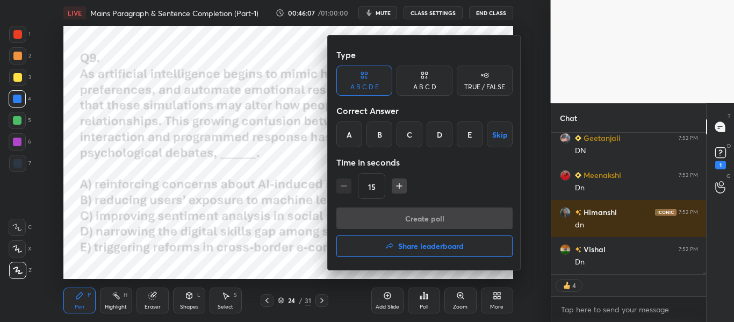
click at [340, 133] on div "A" at bounding box center [349, 134] width 26 height 26
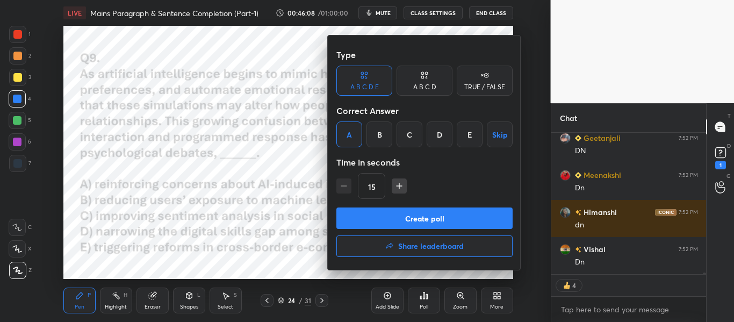
click at [430, 215] on button "Create poll" at bounding box center [424, 217] width 176 height 21
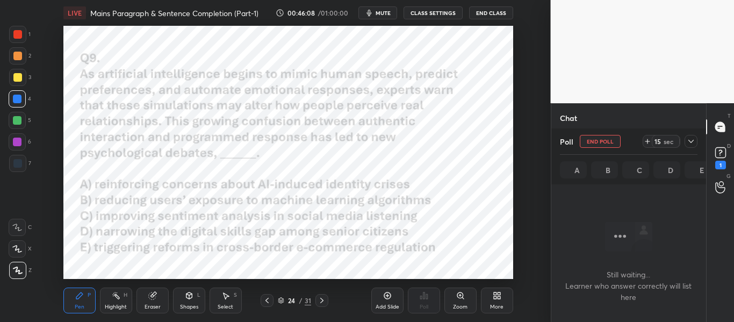
scroll to position [130, 152]
click at [696, 138] on div at bounding box center [690, 141] width 13 height 13
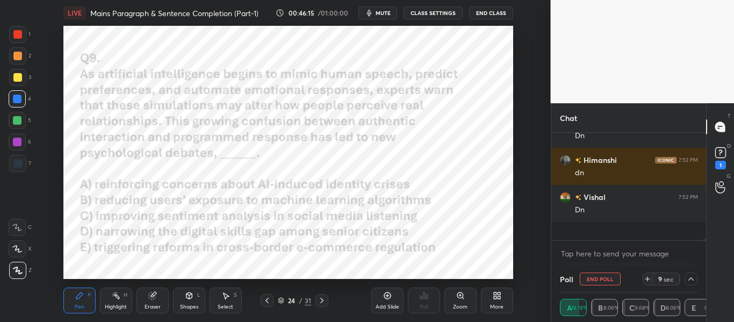
scroll to position [10626, 0]
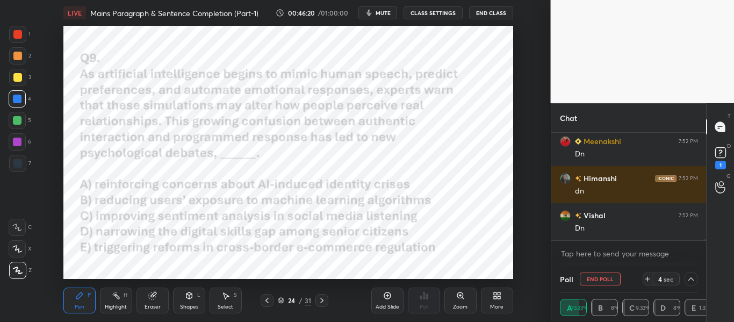
click at [593, 277] on button "End Poll" at bounding box center [600, 278] width 41 height 13
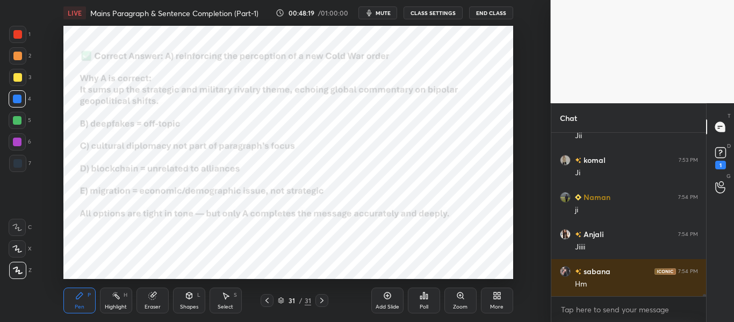
scroll to position [138, 152]
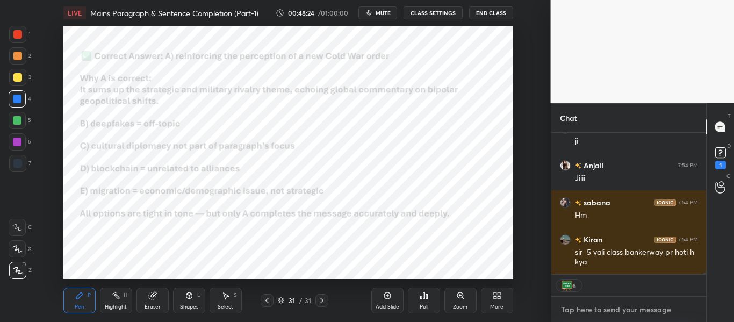
type textarea "x"
click at [621, 307] on textarea at bounding box center [629, 309] width 138 height 17
paste textarea "👉Drive: [URL][DOMAIN_NAME]"
type textarea "👉Drive: [URL][DOMAIN_NAME]"
type textarea "x"
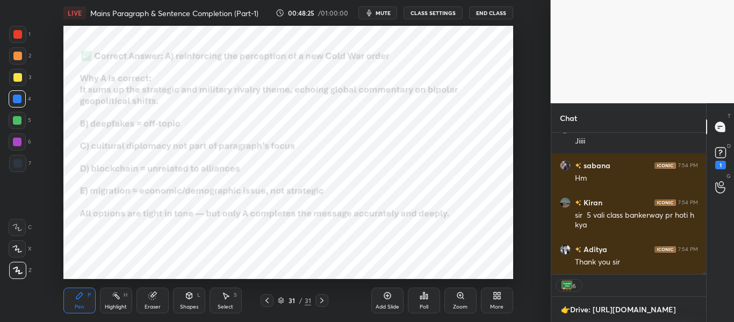
scroll to position [4, 4]
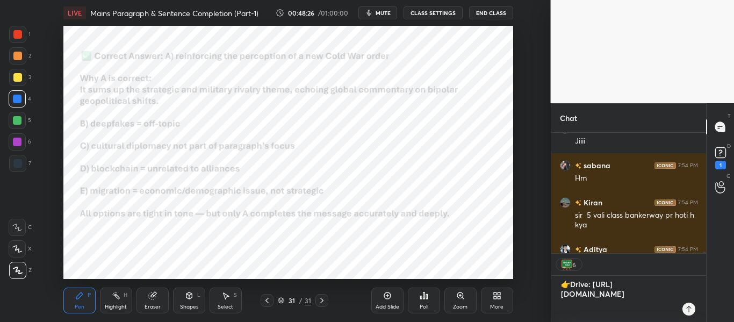
type textarea "👉Drive: [URL][DOMAIN_NAME]"
type textarea "x"
click at [694, 309] on div at bounding box center [688, 308] width 13 height 13
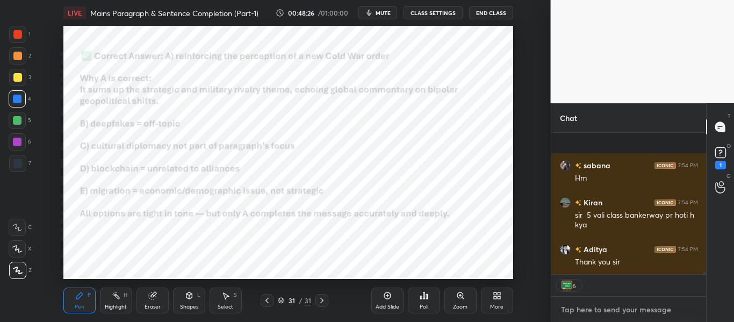
scroll to position [11173, 0]
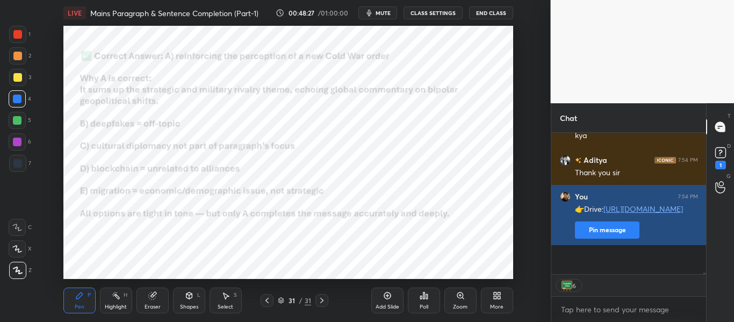
click at [600, 239] on button "Pin message" at bounding box center [607, 229] width 64 height 17
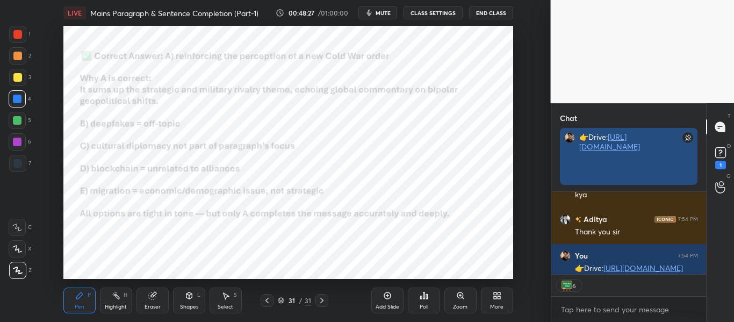
scroll to position [127, 152]
click at [599, 148] on link "[URL][DOMAIN_NAME]" at bounding box center [609, 142] width 61 height 20
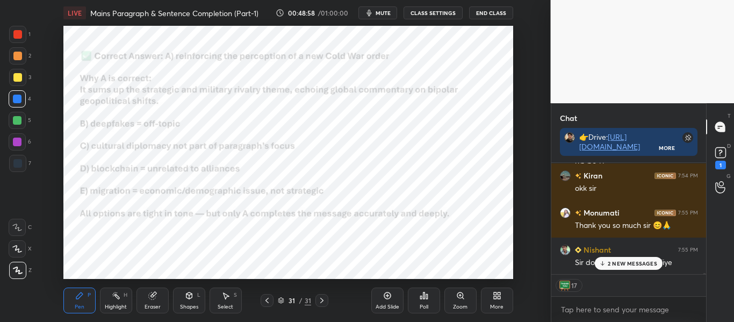
scroll to position [11647, 0]
click at [722, 167] on div "1" at bounding box center [720, 165] width 11 height 9
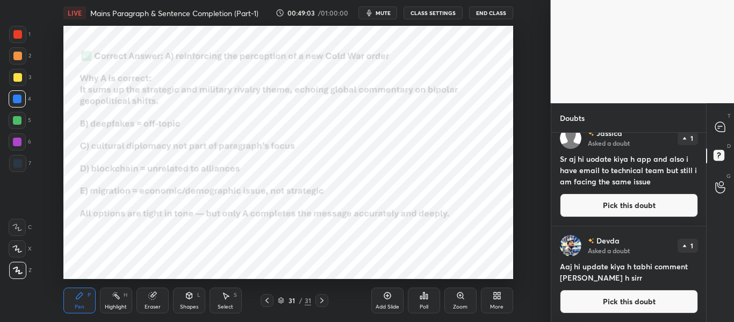
scroll to position [0, 0]
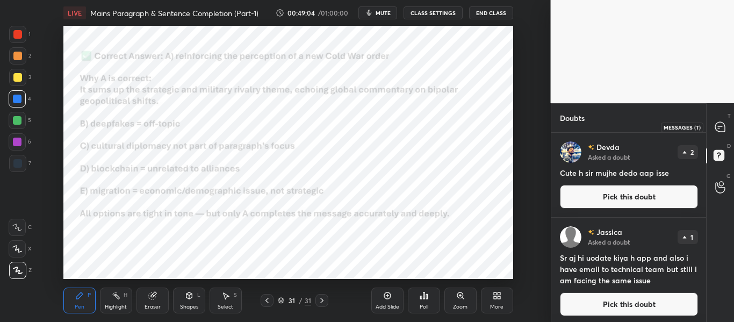
click at [715, 130] on div at bounding box center [720, 126] width 21 height 19
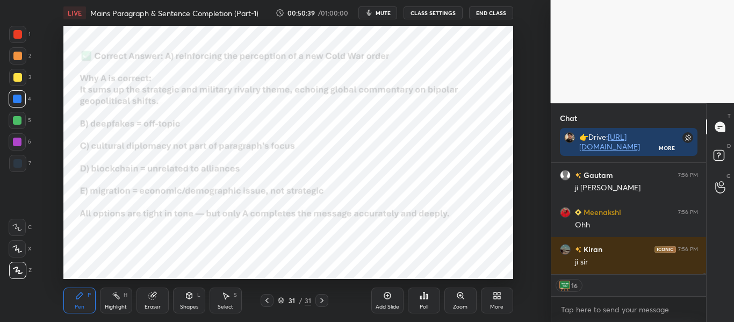
scroll to position [12310, 0]
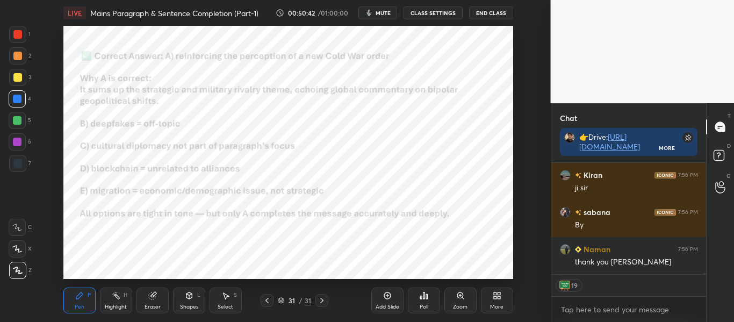
click at [486, 15] on button "End Class" at bounding box center [491, 12] width 44 height 13
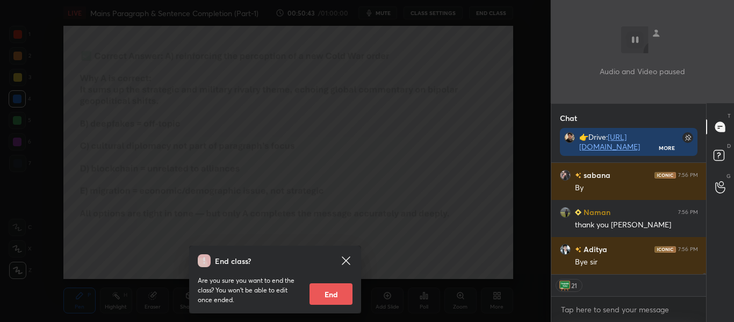
click at [317, 285] on button "End" at bounding box center [330, 293] width 43 height 21
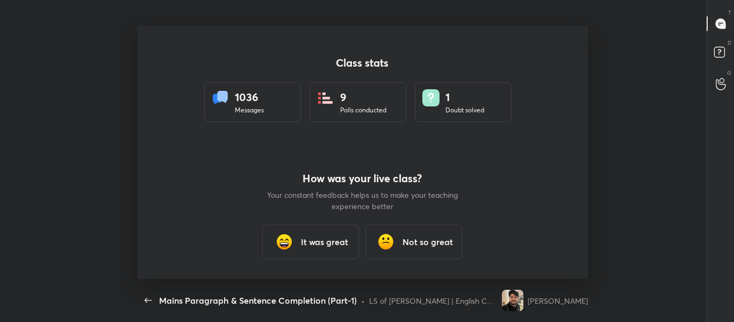
scroll to position [0, 0]
type textarea "x"
